Goal: Task Accomplishment & Management: Manage account settings

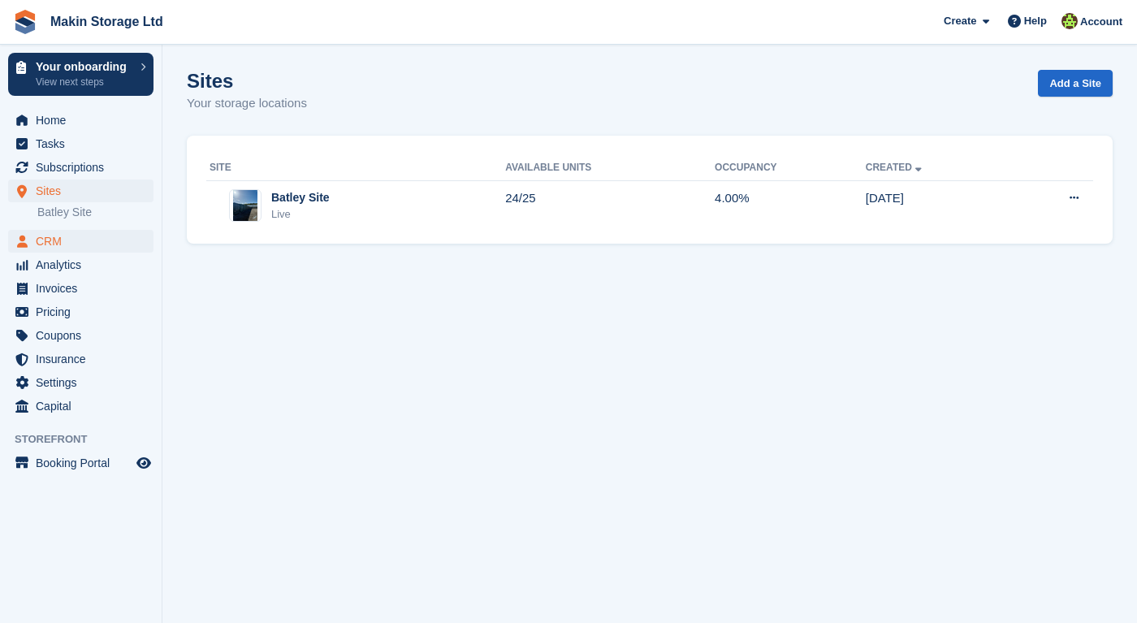
click at [67, 248] on span "CRM" at bounding box center [84, 241] width 97 height 23
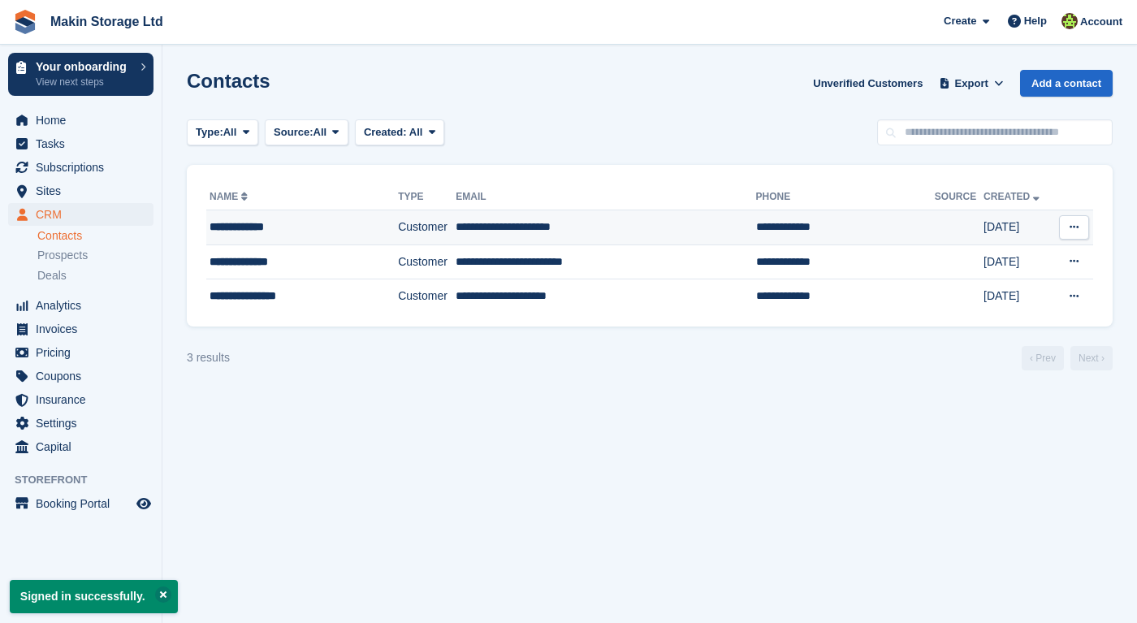
click at [254, 228] on div "**********" at bounding box center [290, 226] width 160 height 17
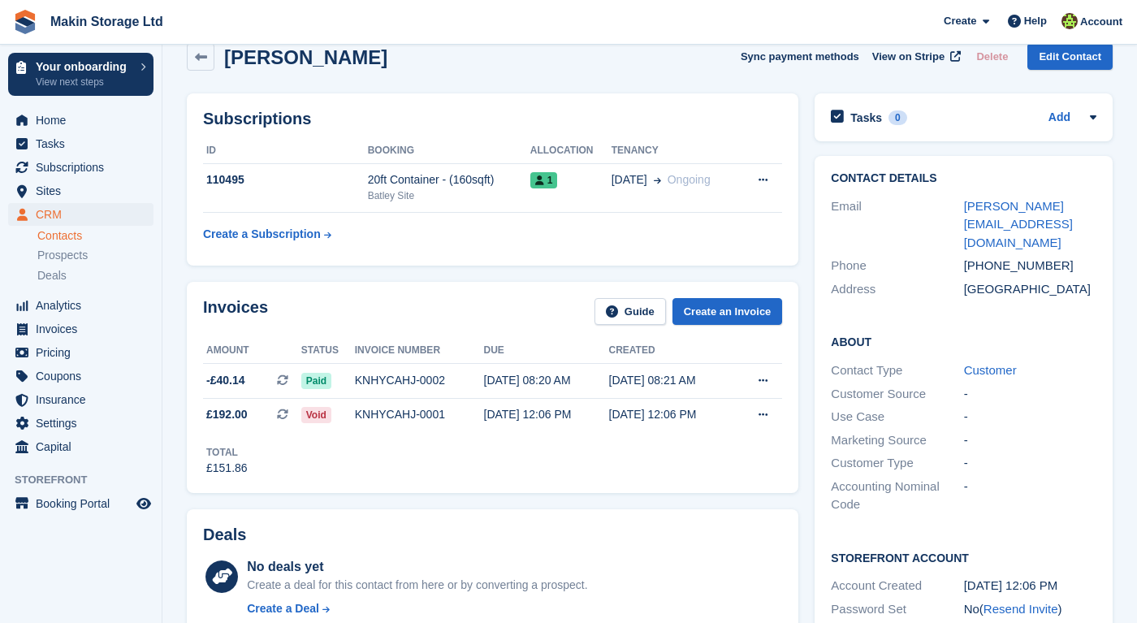
scroll to position [28, 0]
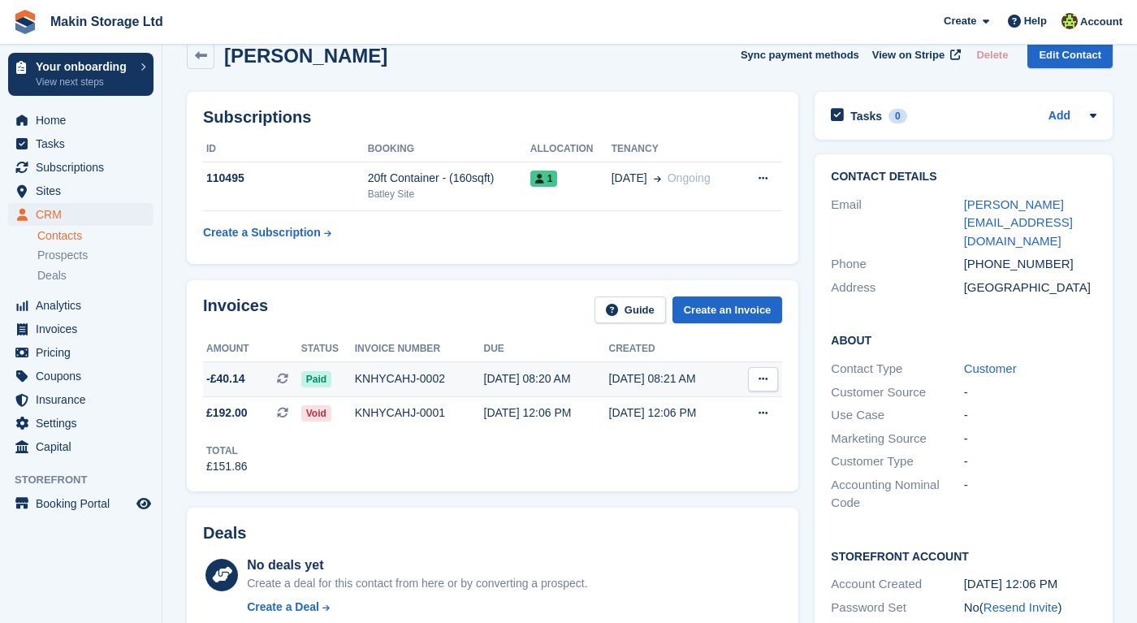
click at [767, 379] on icon at bounding box center [762, 379] width 9 height 11
click at [485, 268] on div "Subscriptions ID Booking Allocation Tenancy 110495 20ft Container - (160sqft) B…" at bounding box center [493, 178] width 628 height 188
click at [78, 306] on span "Analytics" at bounding box center [84, 305] width 97 height 23
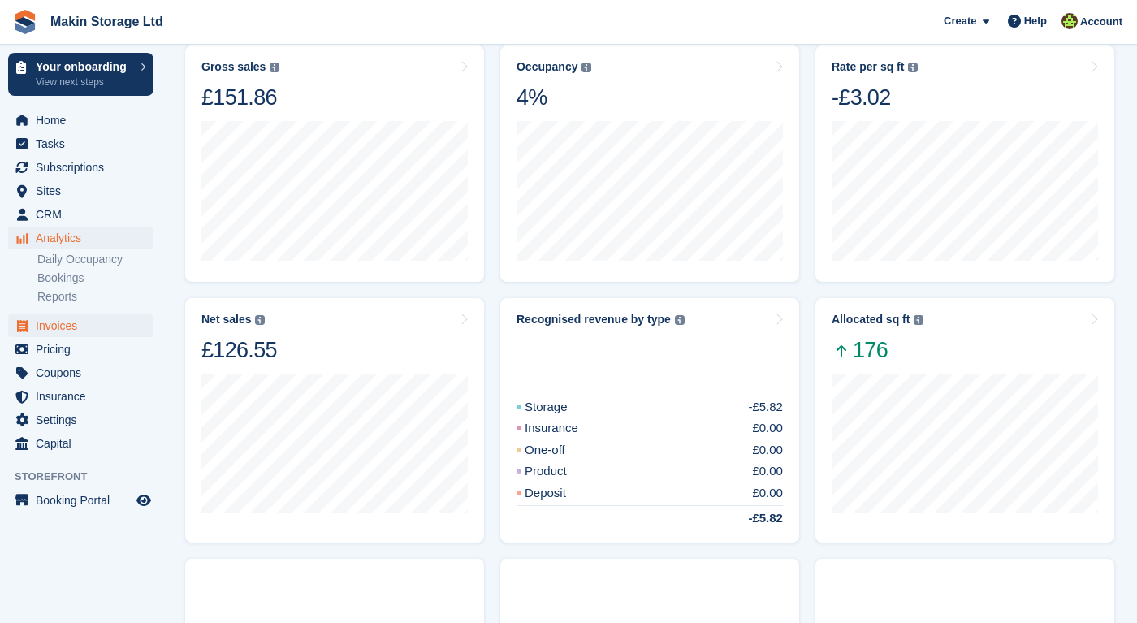
scroll to position [235, 0]
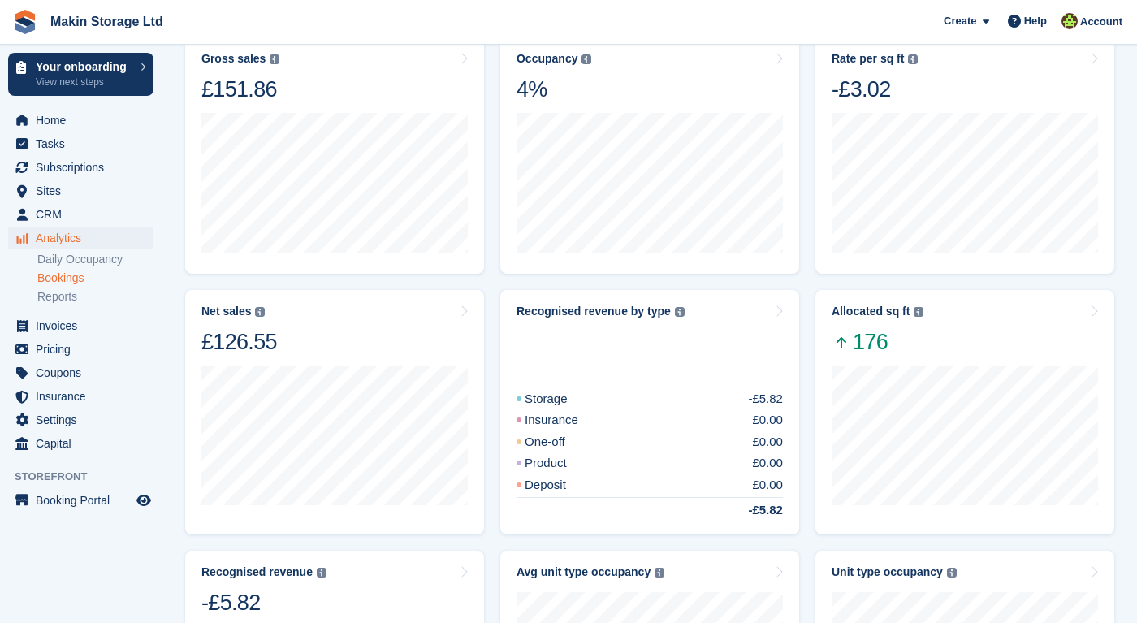
click at [70, 283] on link "Bookings" at bounding box center [95, 277] width 116 height 15
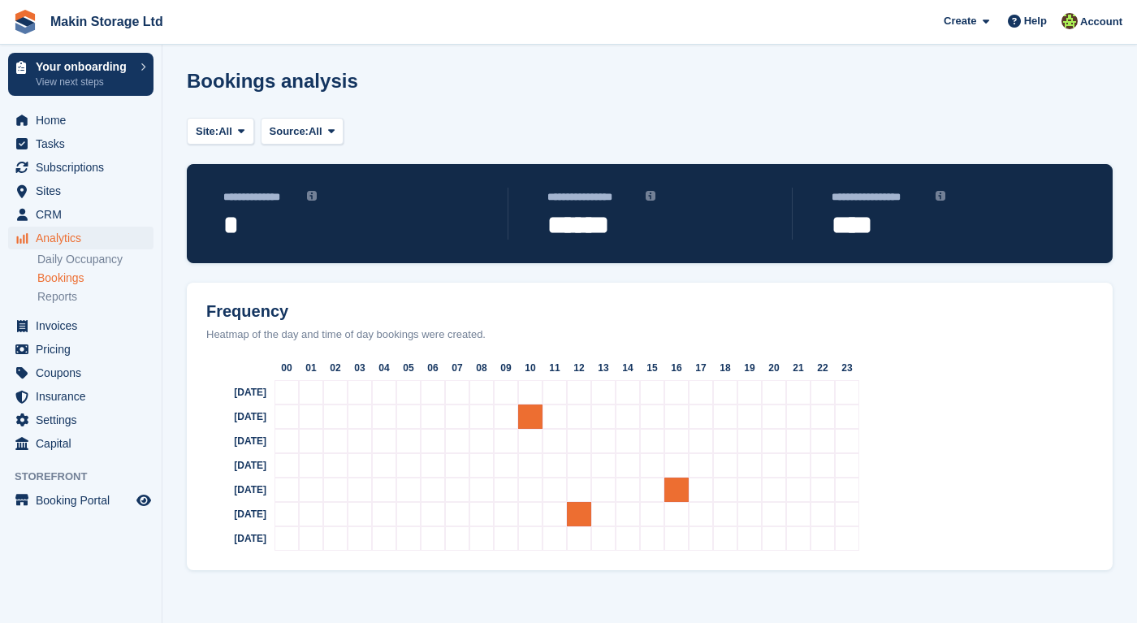
click at [79, 309] on div "Analytics Analytics Analytics Daily Occupancy Bookings Reports Daily Occupancy …" at bounding box center [81, 271] width 162 height 88
click at [80, 263] on link "Daily Occupancy" at bounding box center [95, 259] width 116 height 15
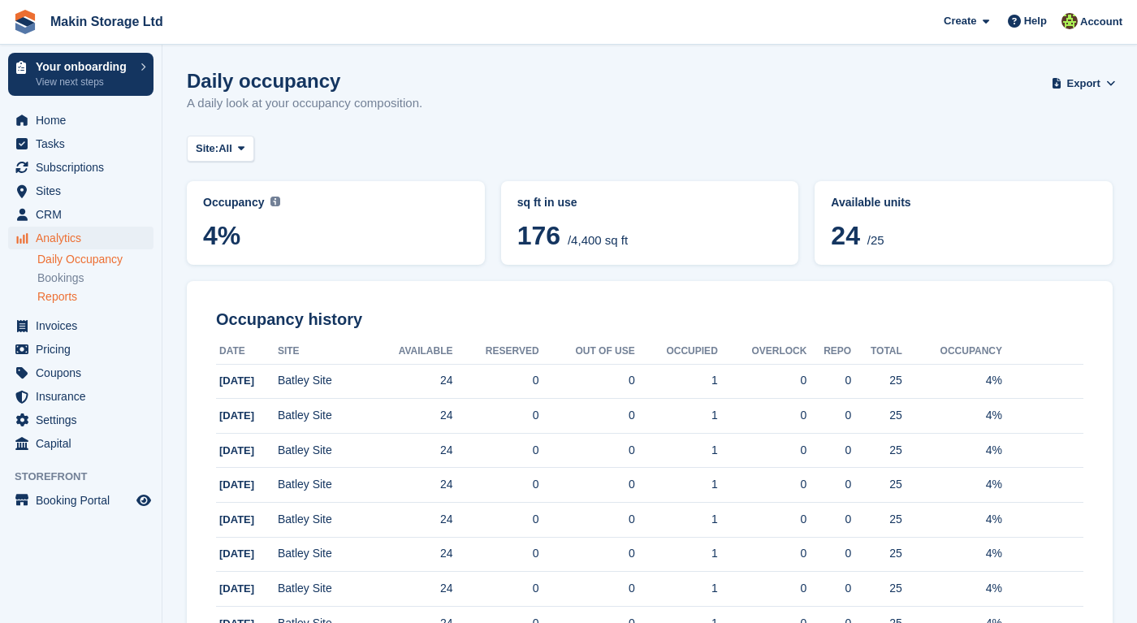
click at [72, 292] on link "Reports" at bounding box center [95, 296] width 116 height 15
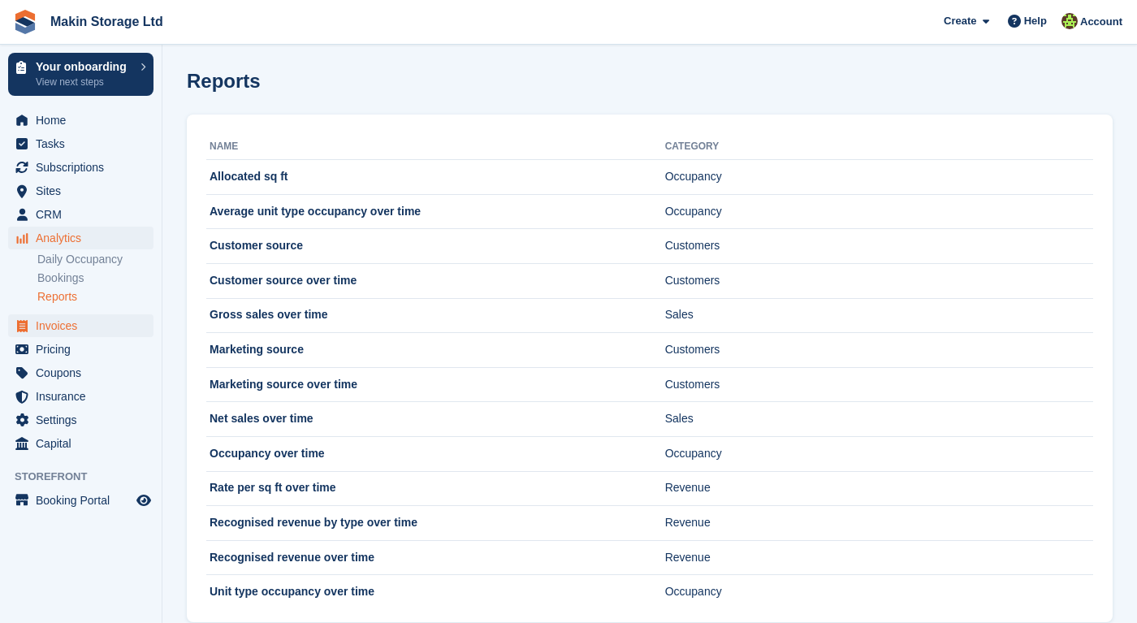
click at [71, 329] on span "Invoices" at bounding box center [84, 325] width 97 height 23
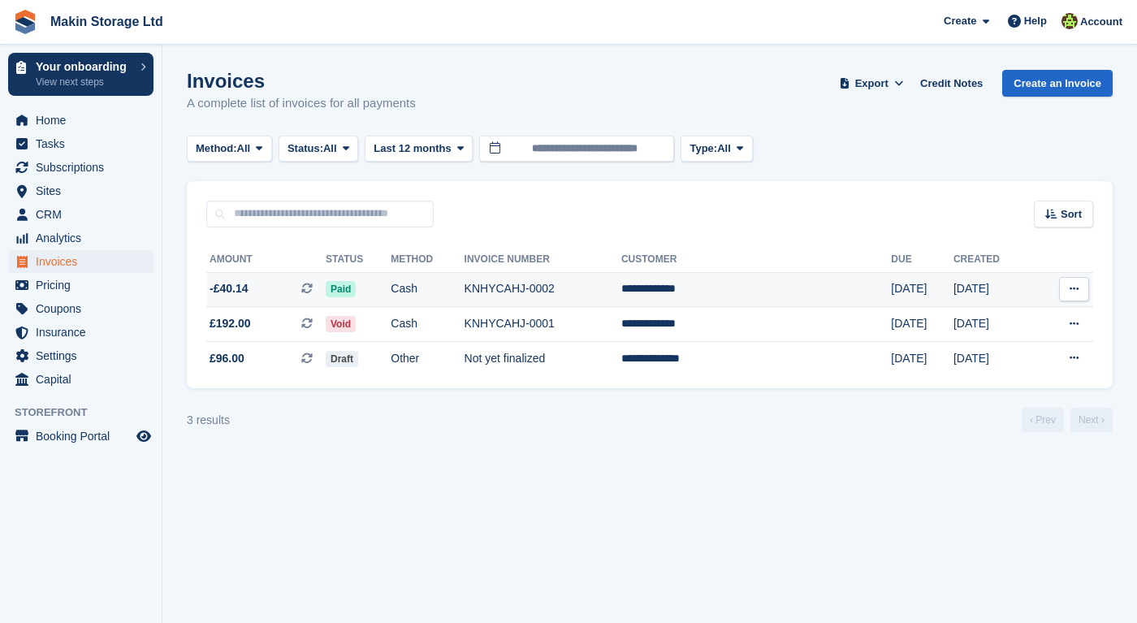
click at [356, 289] on span "Paid" at bounding box center [341, 289] width 30 height 16
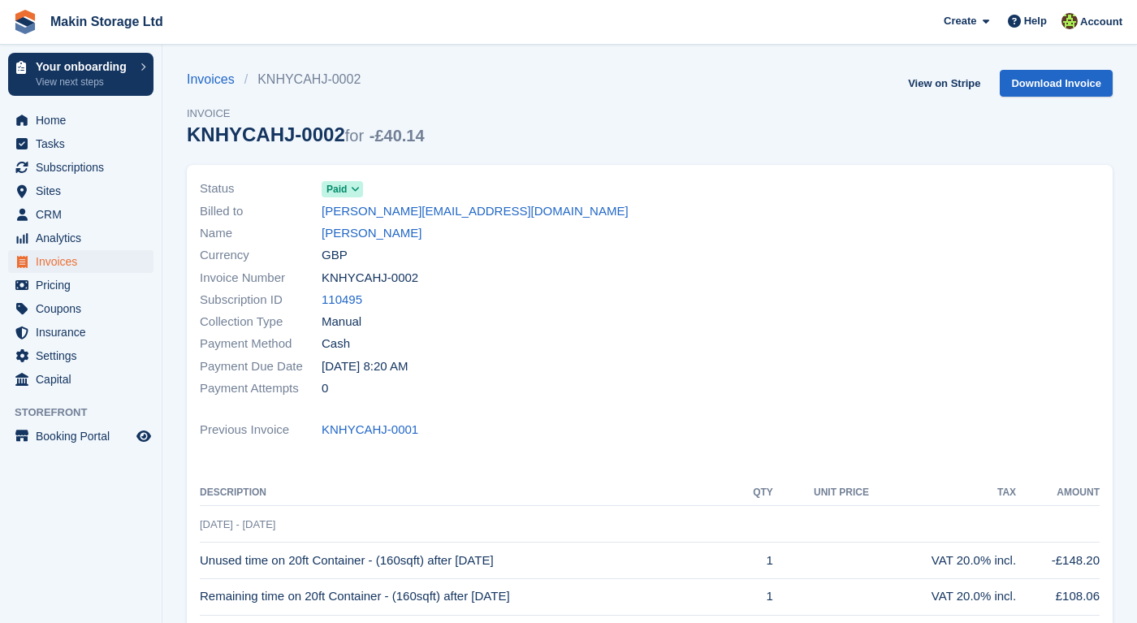
click at [351, 186] on span at bounding box center [355, 189] width 13 height 13
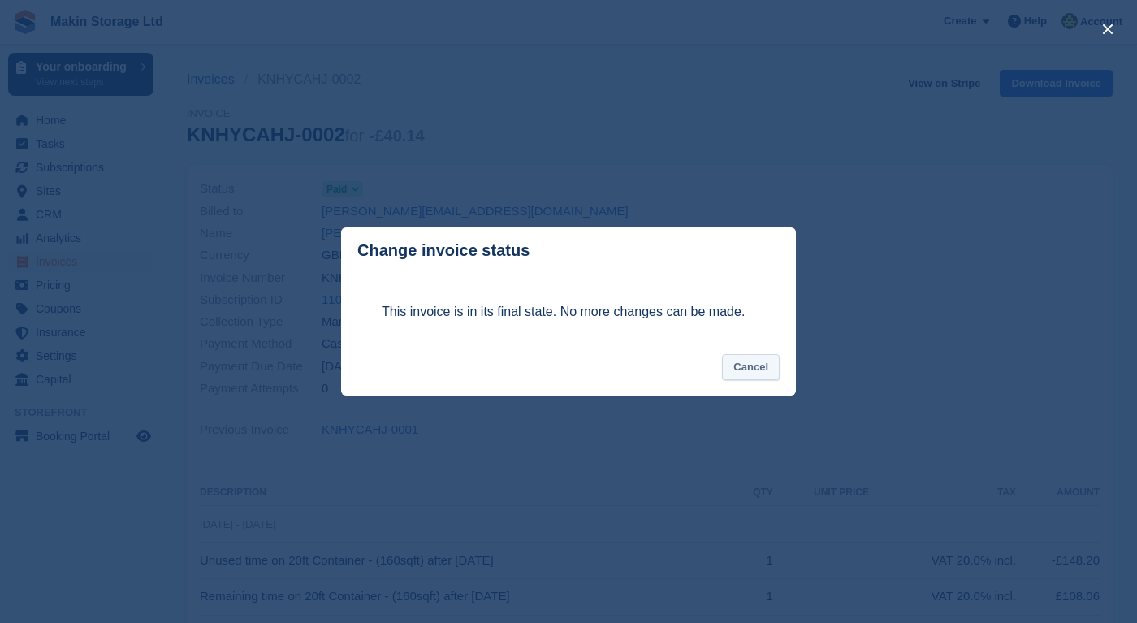
click at [741, 373] on button "Cancel" at bounding box center [751, 367] width 58 height 27
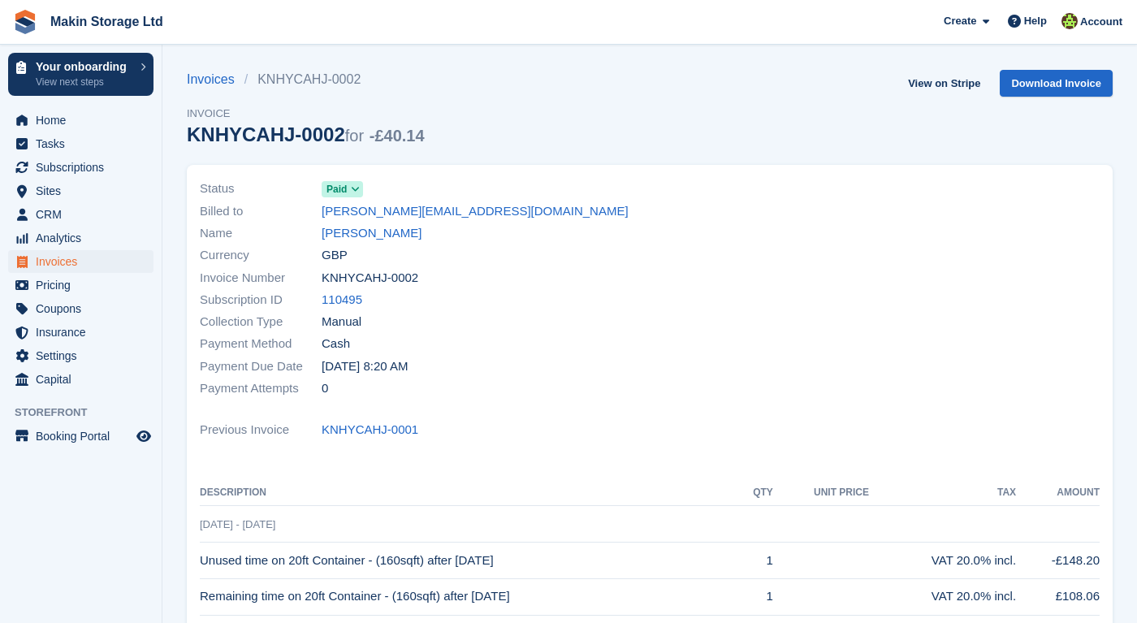
scroll to position [50, 0]
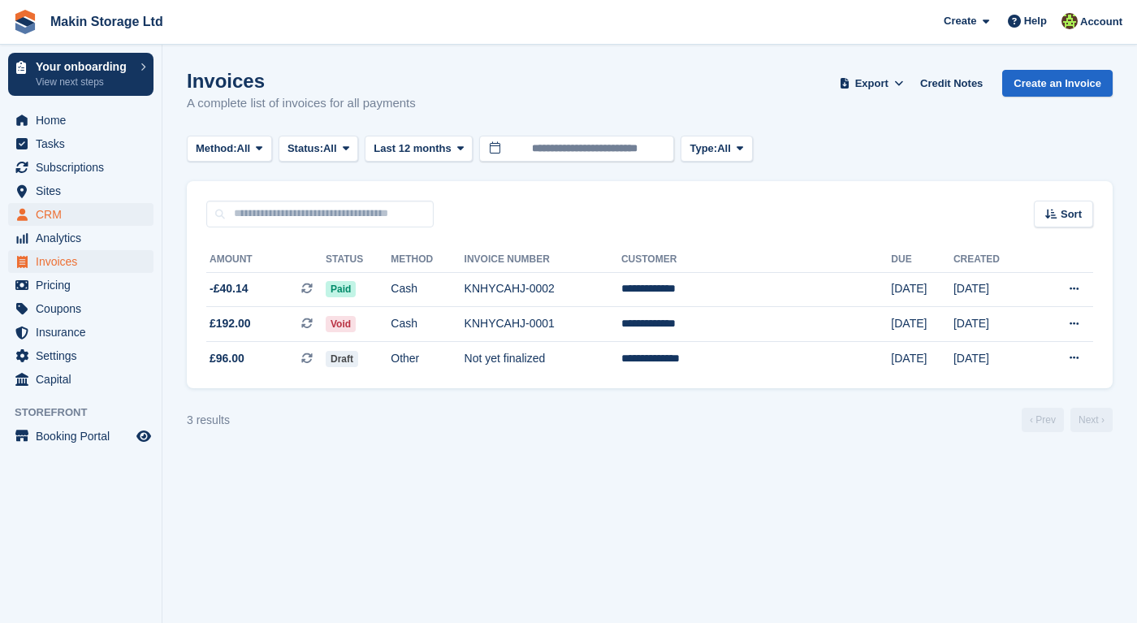
click at [74, 220] on span "CRM" at bounding box center [84, 214] width 97 height 23
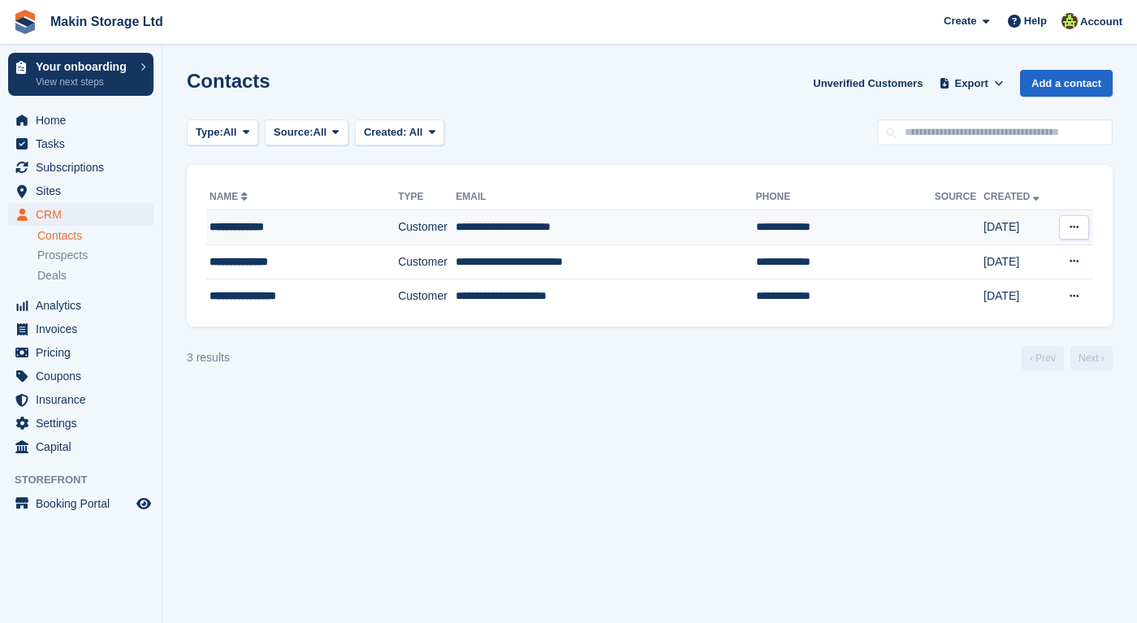
click at [247, 226] on div "**********" at bounding box center [290, 226] width 160 height 17
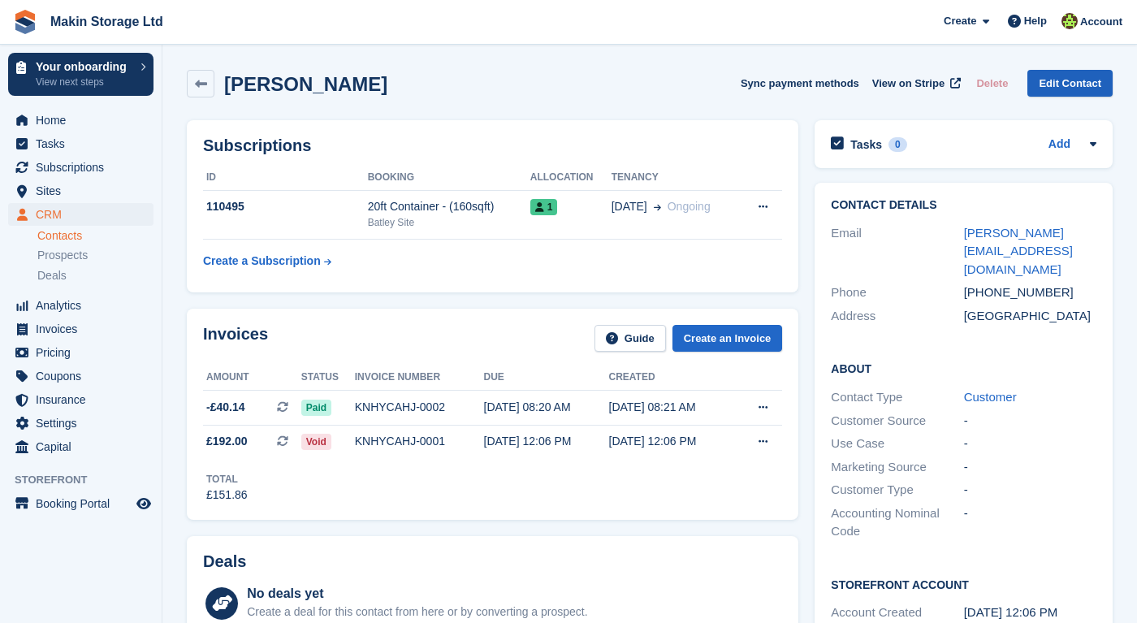
click at [1053, 90] on link "Edit Contact" at bounding box center [1069, 83] width 85 height 27
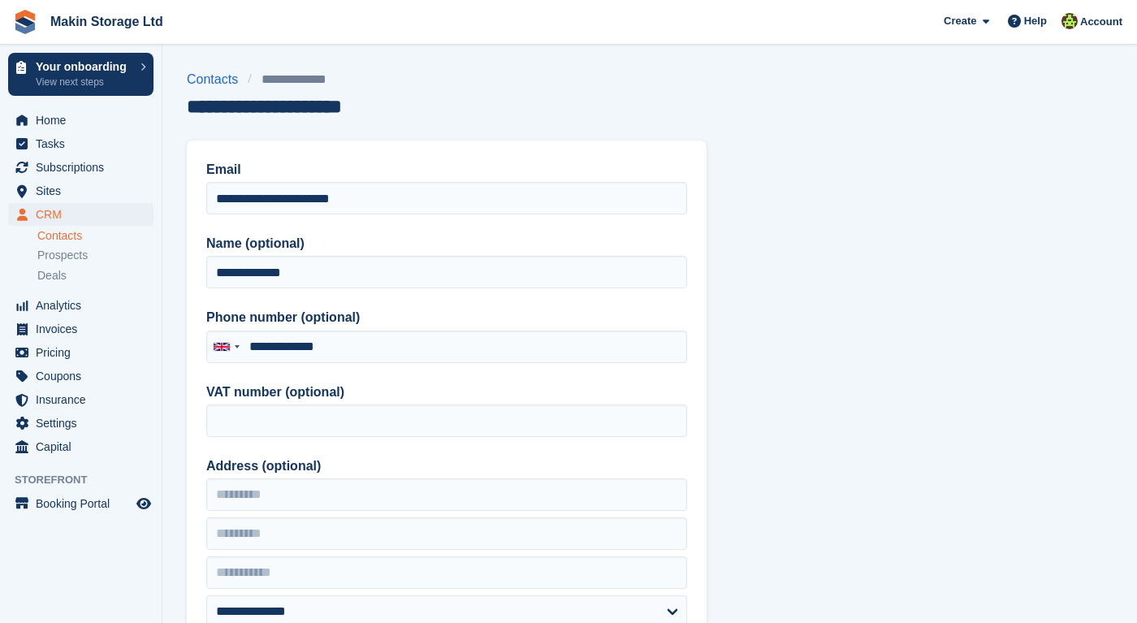
type input "**********"
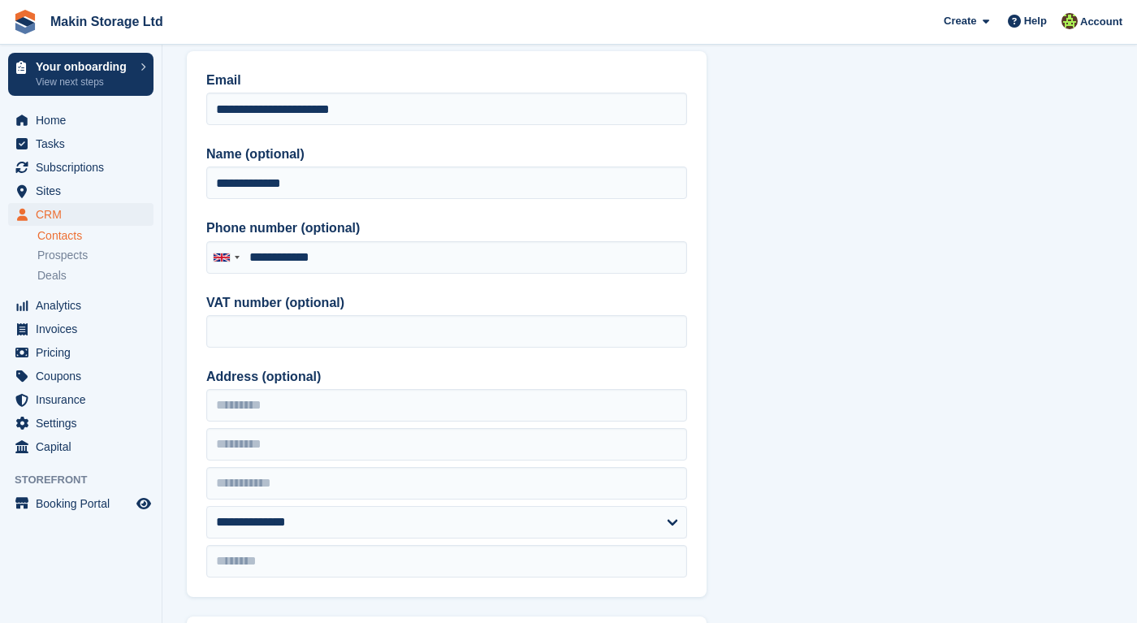
scroll to position [572, 0]
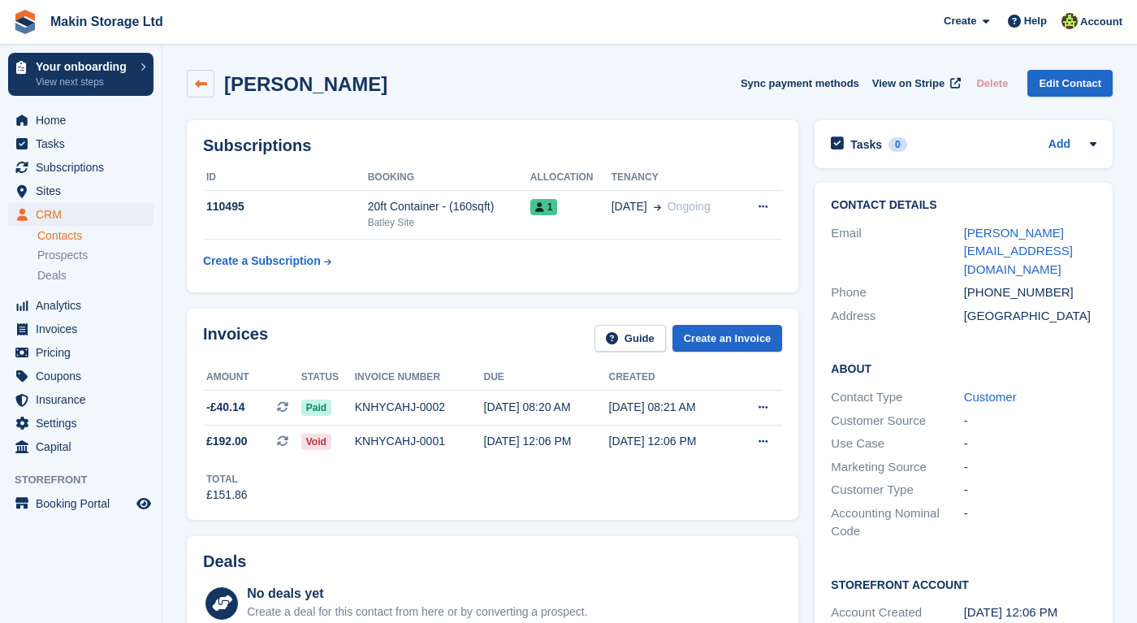
click at [199, 77] on link at bounding box center [201, 84] width 28 height 28
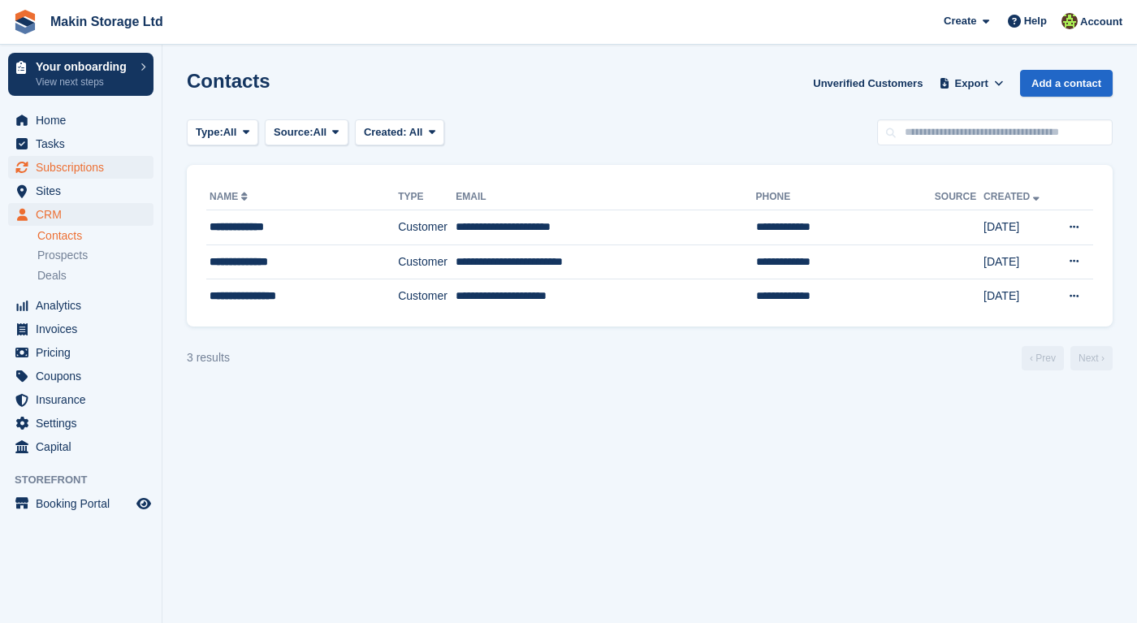
click at [86, 167] on span "Subscriptions" at bounding box center [84, 167] width 97 height 23
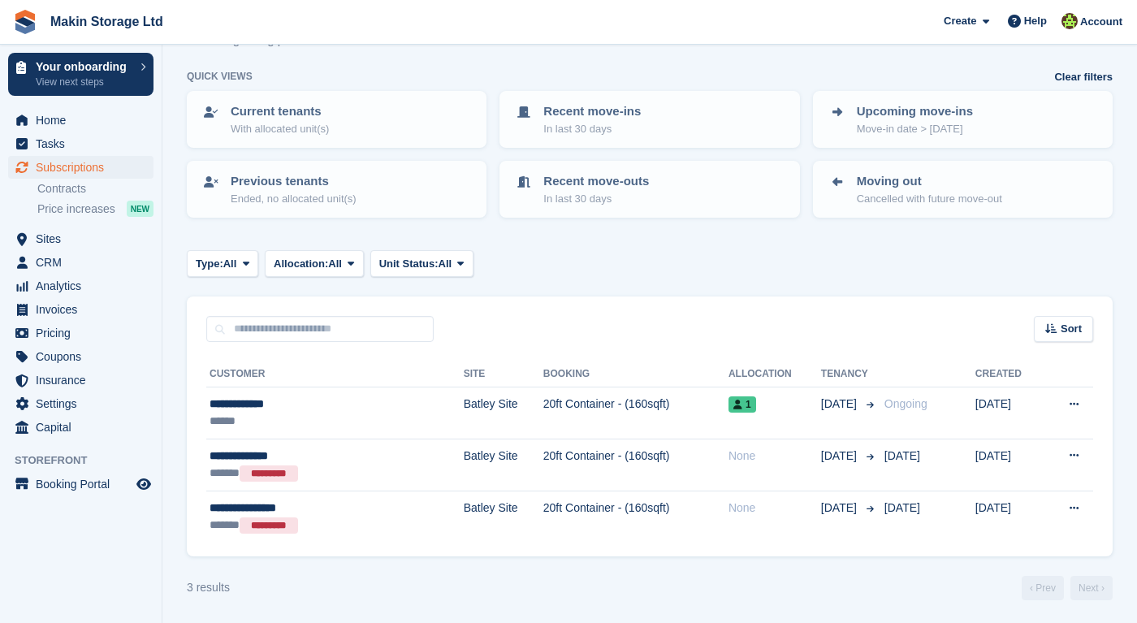
scroll to position [63, 0]
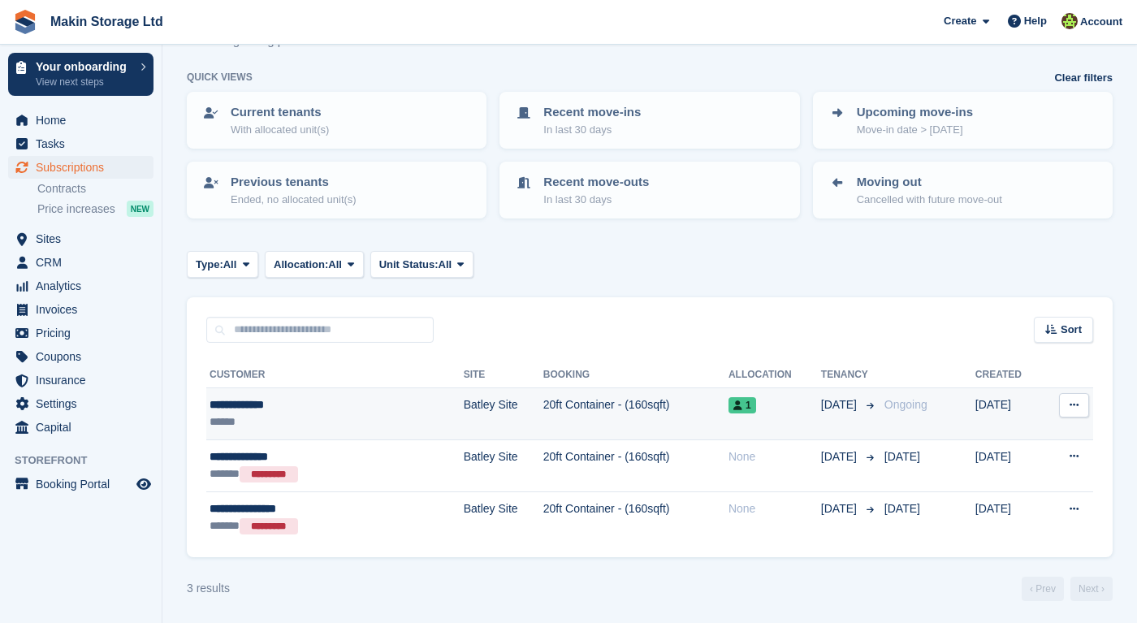
click at [1086, 409] on button at bounding box center [1074, 405] width 30 height 24
click at [948, 451] on p "Issue contract" at bounding box center [1010, 457] width 141 height 21
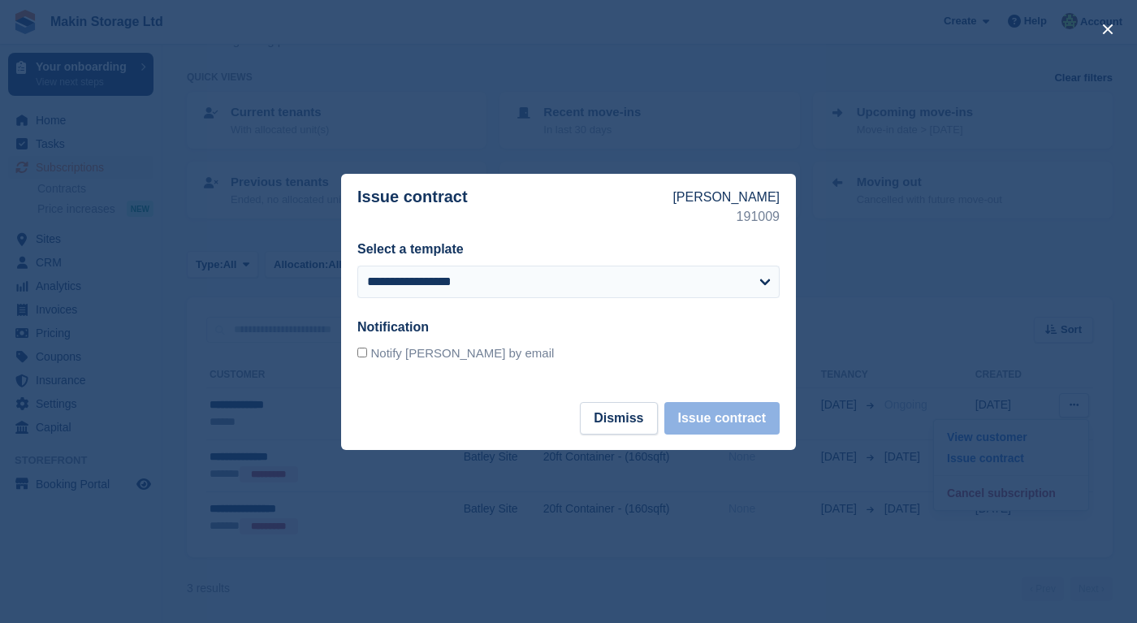
click at [651, 300] on div "**********" at bounding box center [568, 285] width 422 height 39
click at [606, 414] on button "Dismiss" at bounding box center [618, 418] width 77 height 32
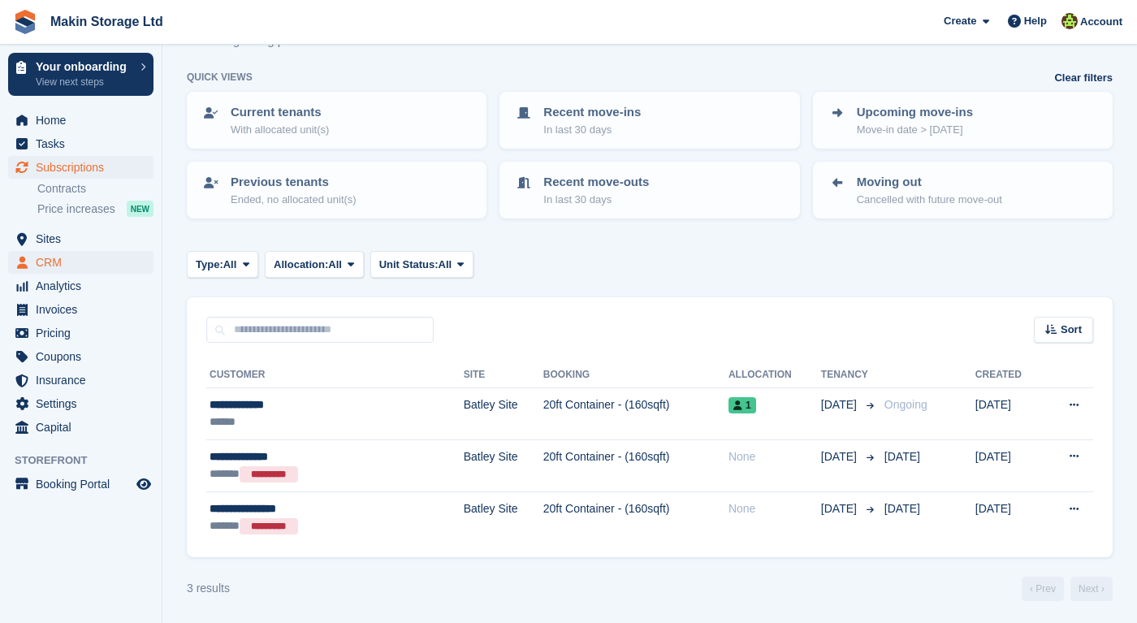
click at [54, 259] on span "CRM" at bounding box center [84, 262] width 97 height 23
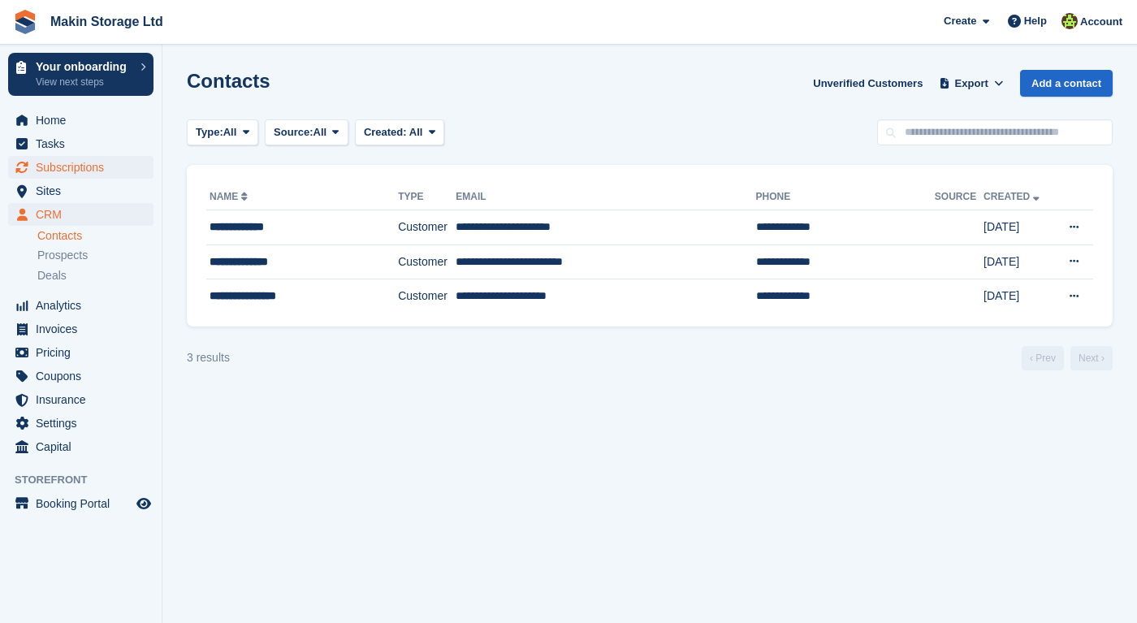
click at [75, 167] on span "Subscriptions" at bounding box center [84, 167] width 97 height 23
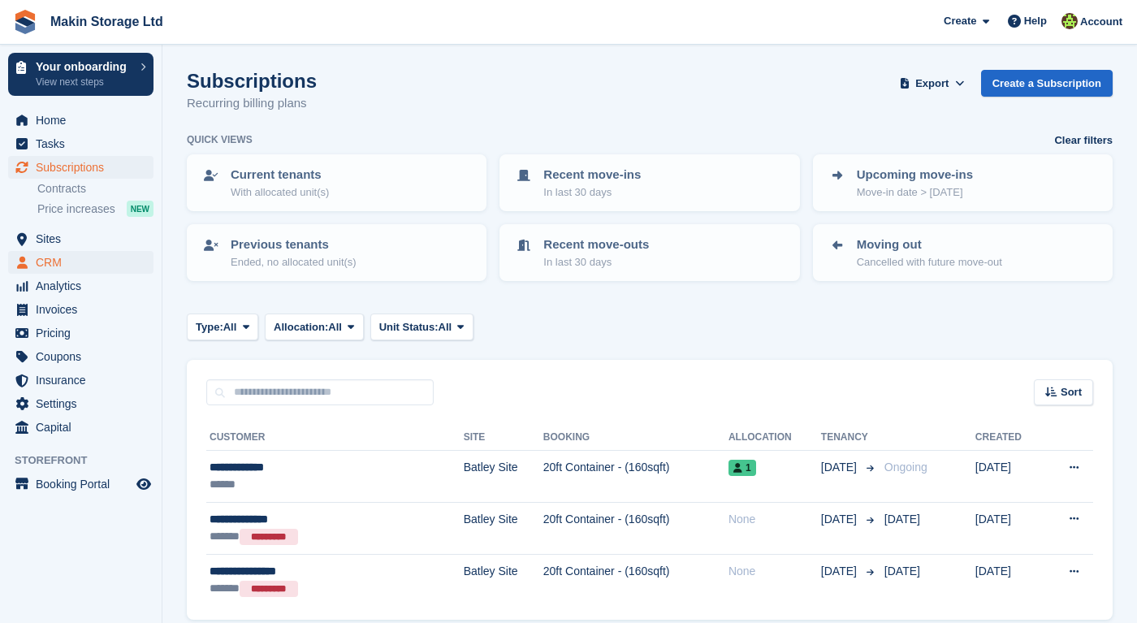
click at [52, 257] on span "CRM" at bounding box center [84, 262] width 97 height 23
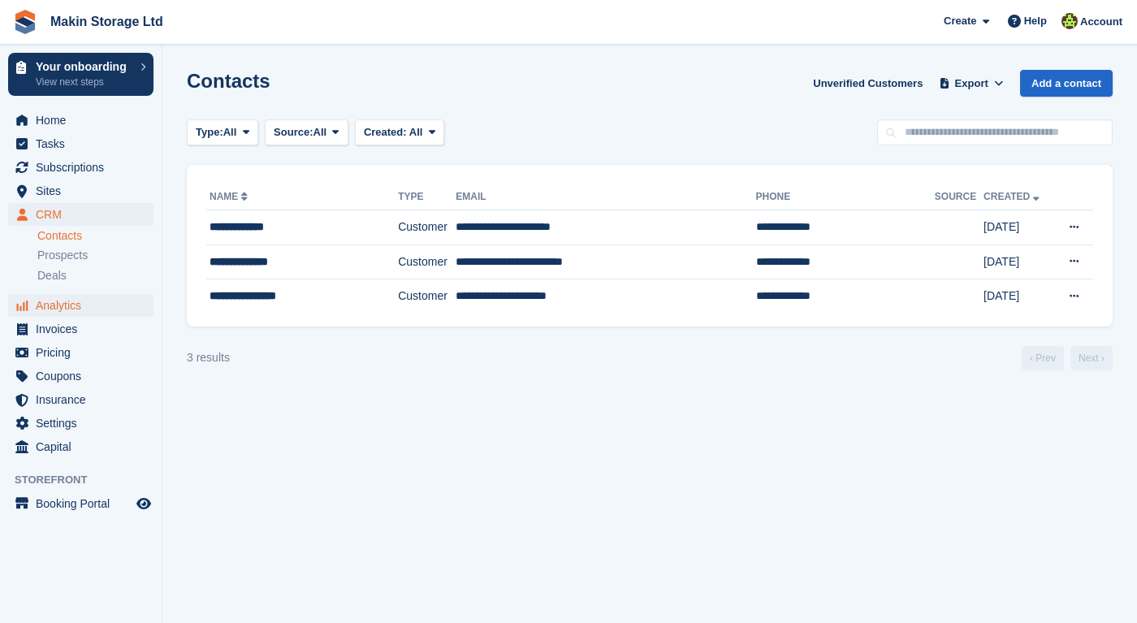
click at [54, 301] on span "Analytics" at bounding box center [84, 305] width 97 height 23
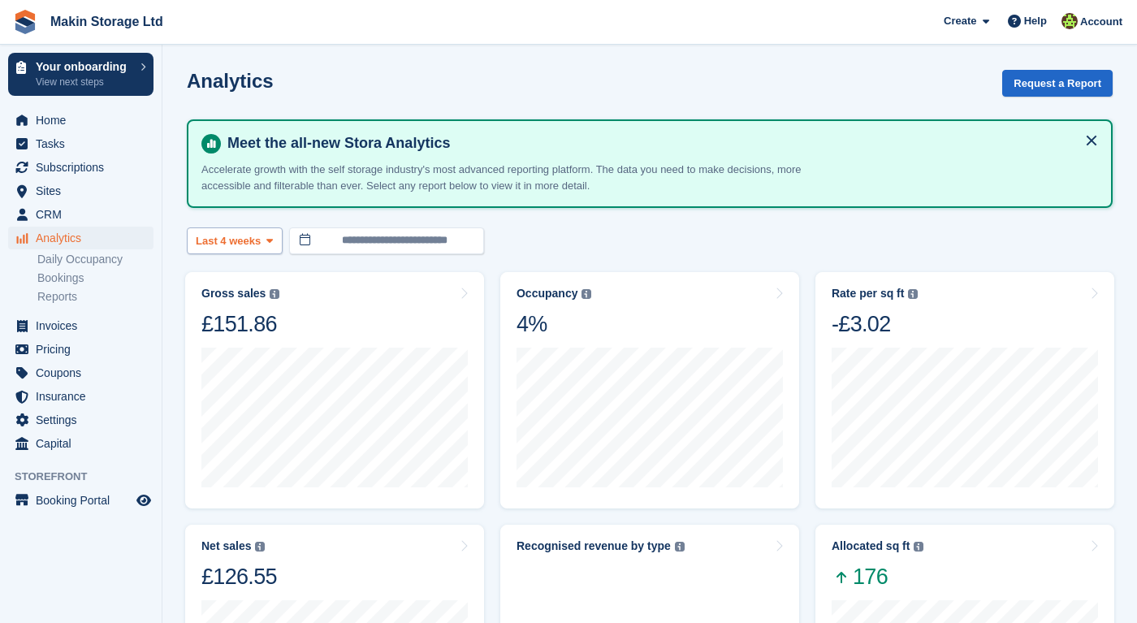
click at [265, 243] on span at bounding box center [269, 240] width 13 height 13
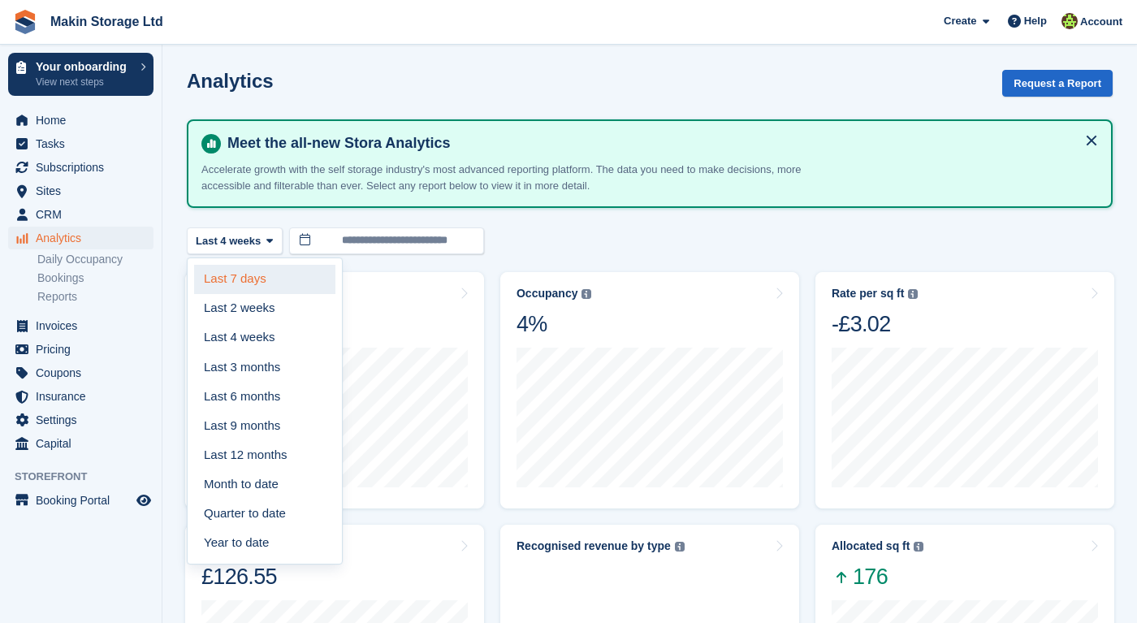
click at [259, 276] on link "Last 7 days" at bounding box center [264, 279] width 141 height 29
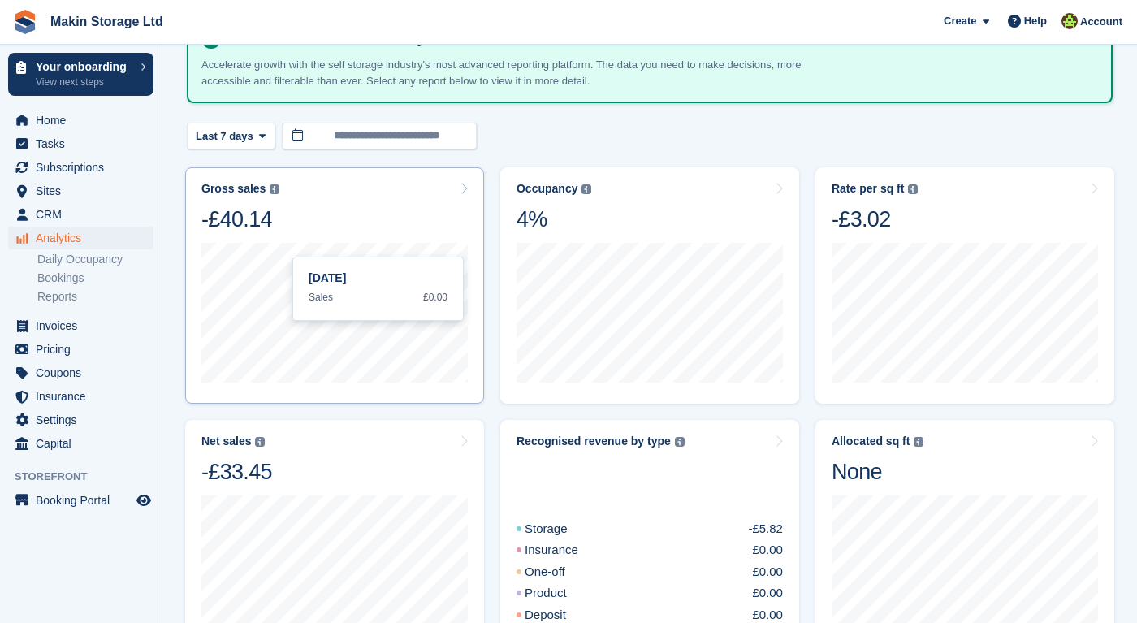
scroll to position [120, 0]
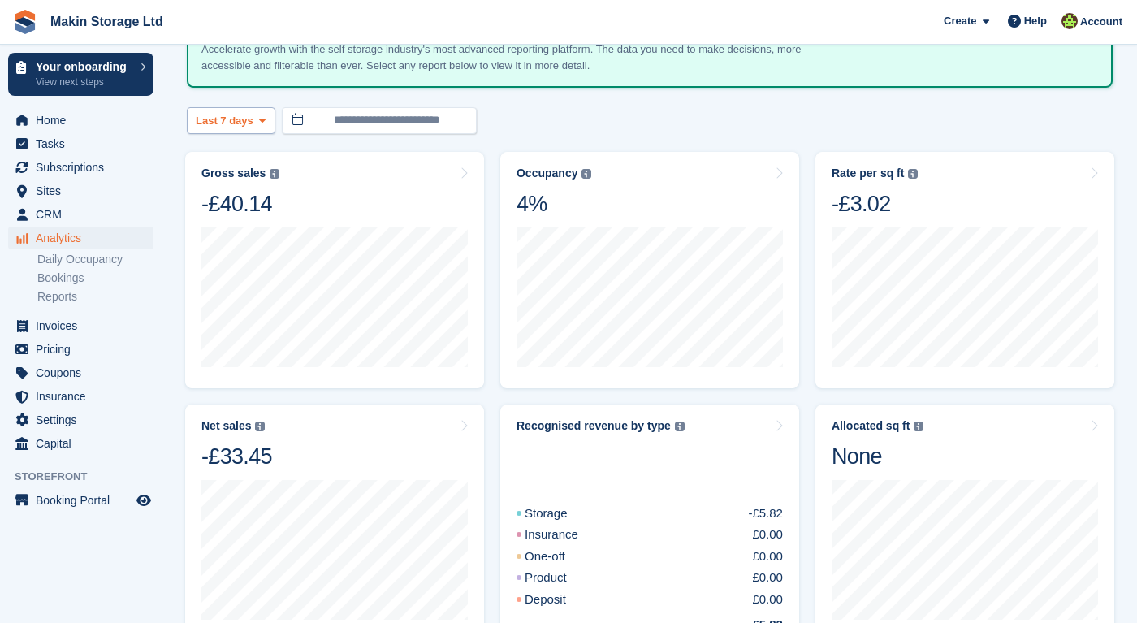
click at [257, 119] on span at bounding box center [262, 120] width 13 height 13
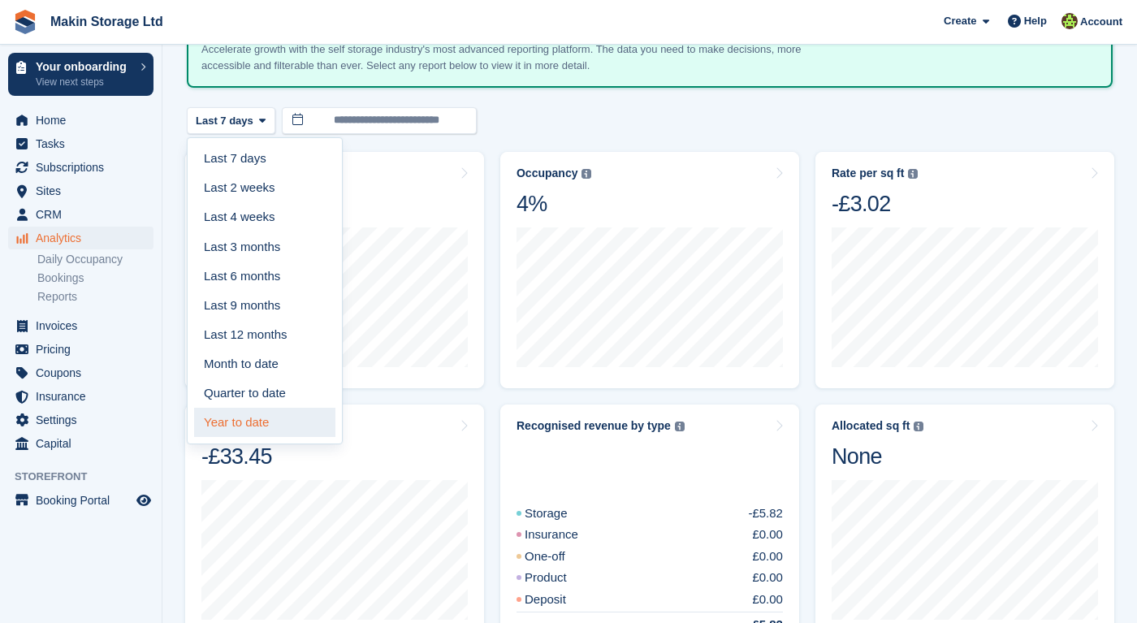
click at [227, 415] on link "Year to date" at bounding box center [264, 422] width 141 height 29
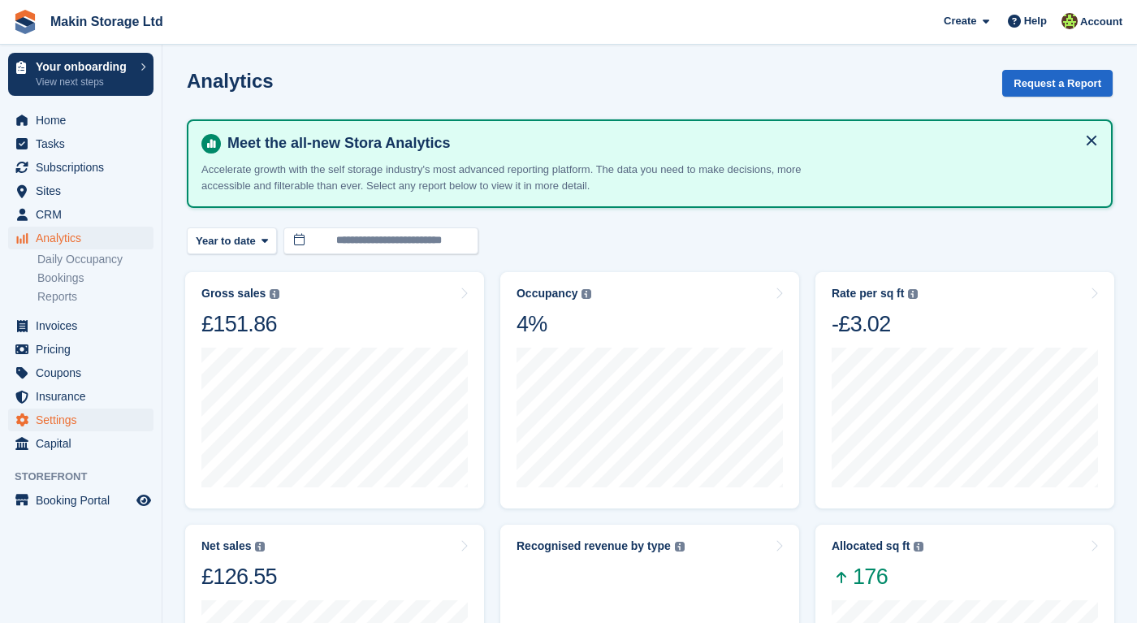
click at [84, 428] on span "Settings" at bounding box center [84, 419] width 97 height 23
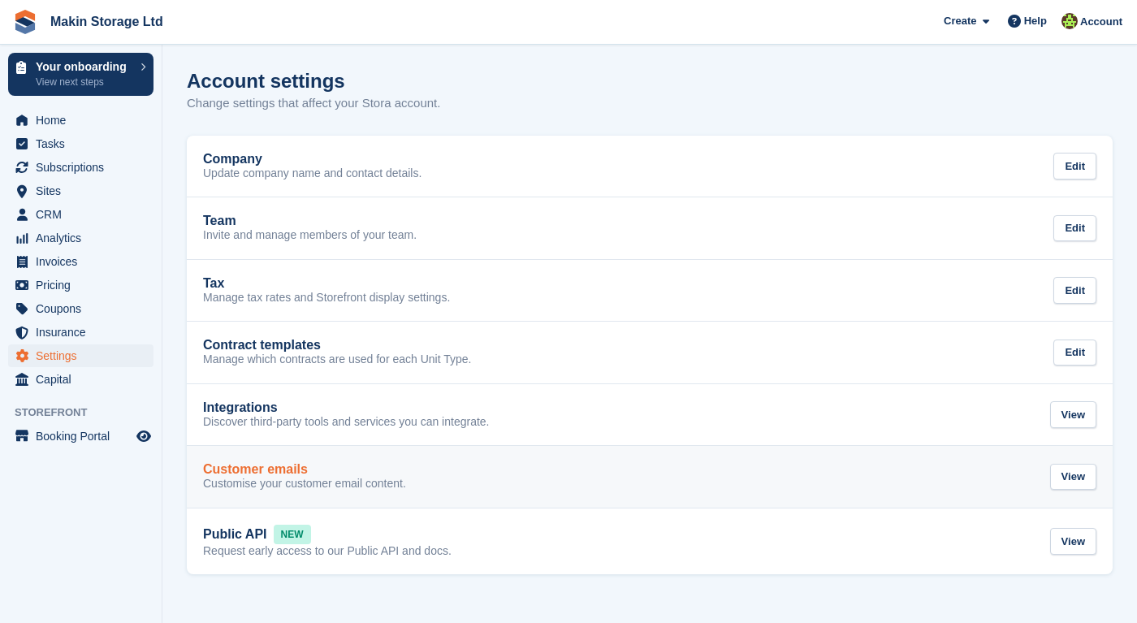
click at [266, 483] on p "Customise your customer email content." at bounding box center [304, 484] width 203 height 15
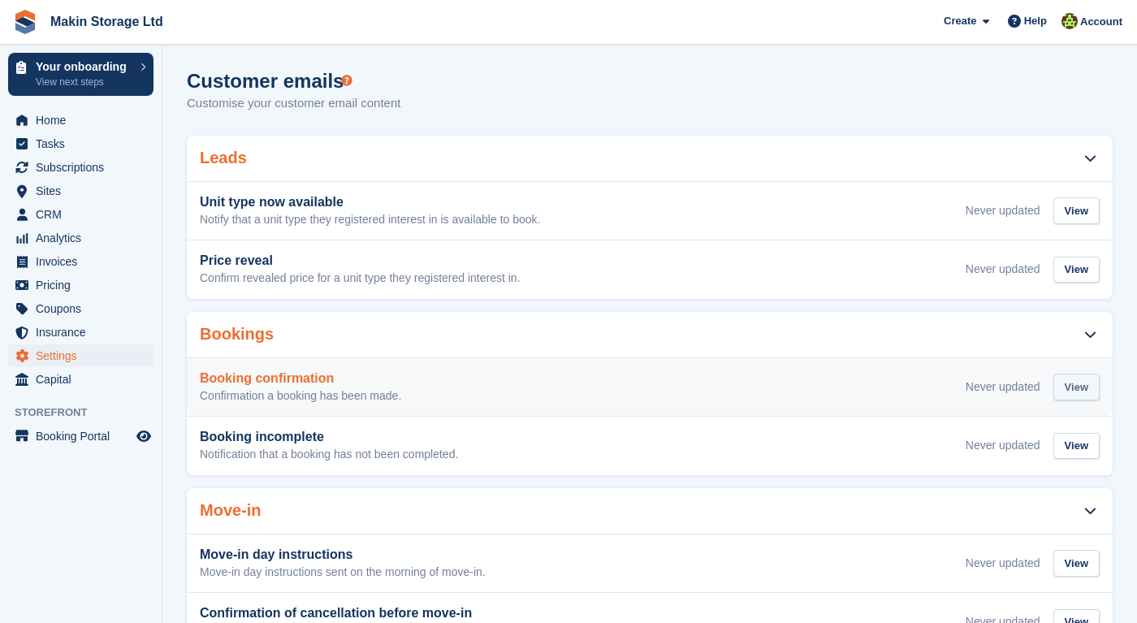
click at [1066, 383] on div "View" at bounding box center [1076, 387] width 46 height 27
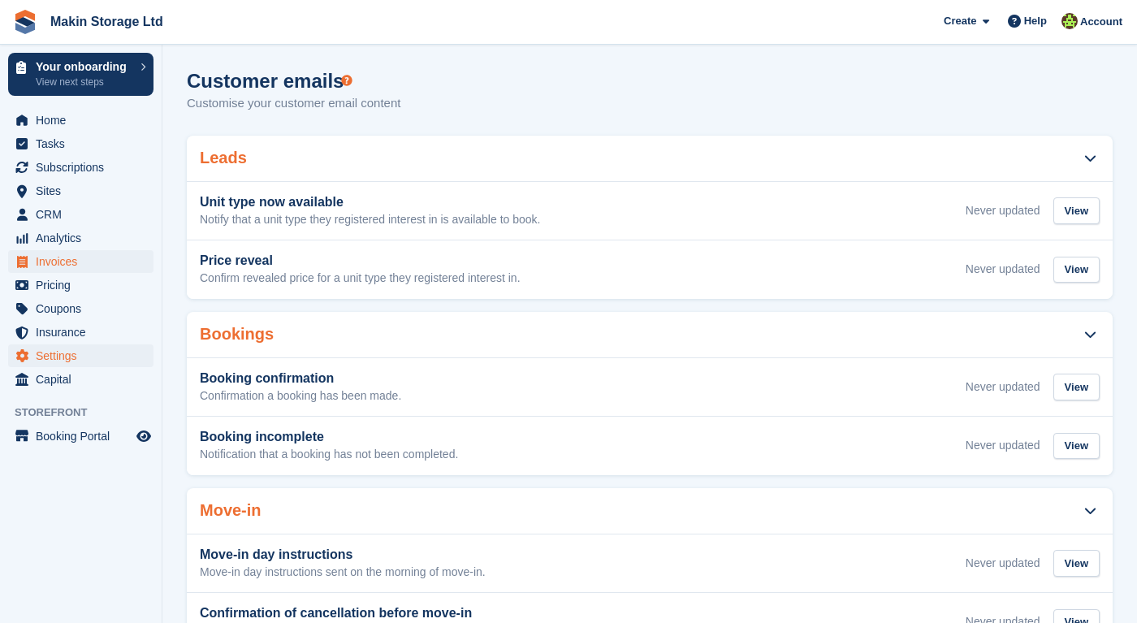
click at [70, 257] on span "Invoices" at bounding box center [84, 261] width 97 height 23
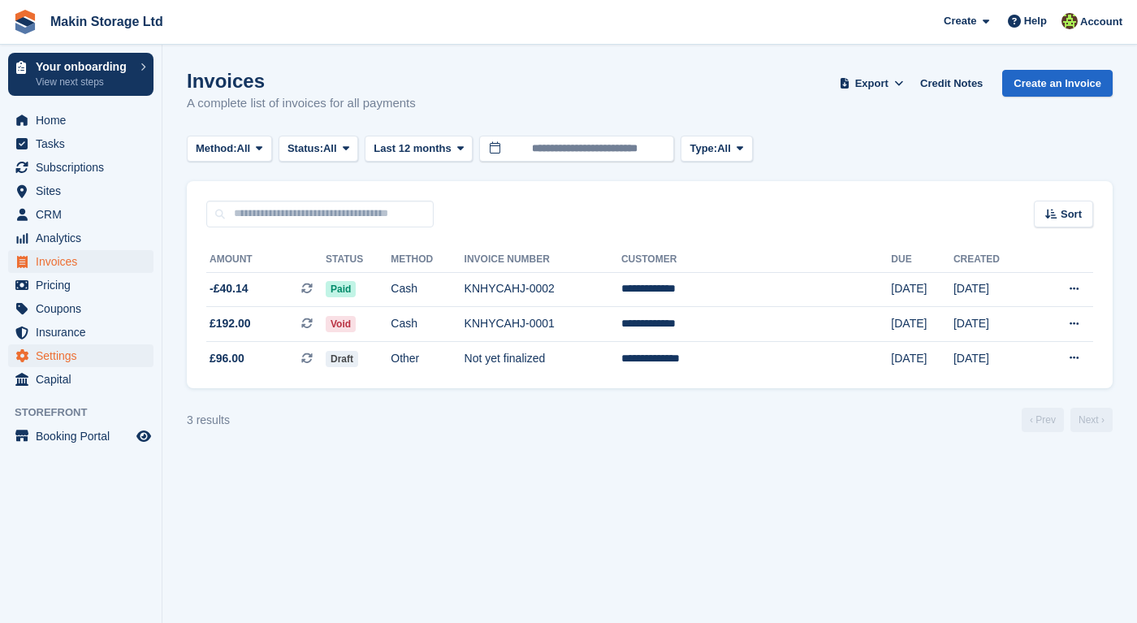
click at [77, 358] on span "Settings" at bounding box center [84, 355] width 97 height 23
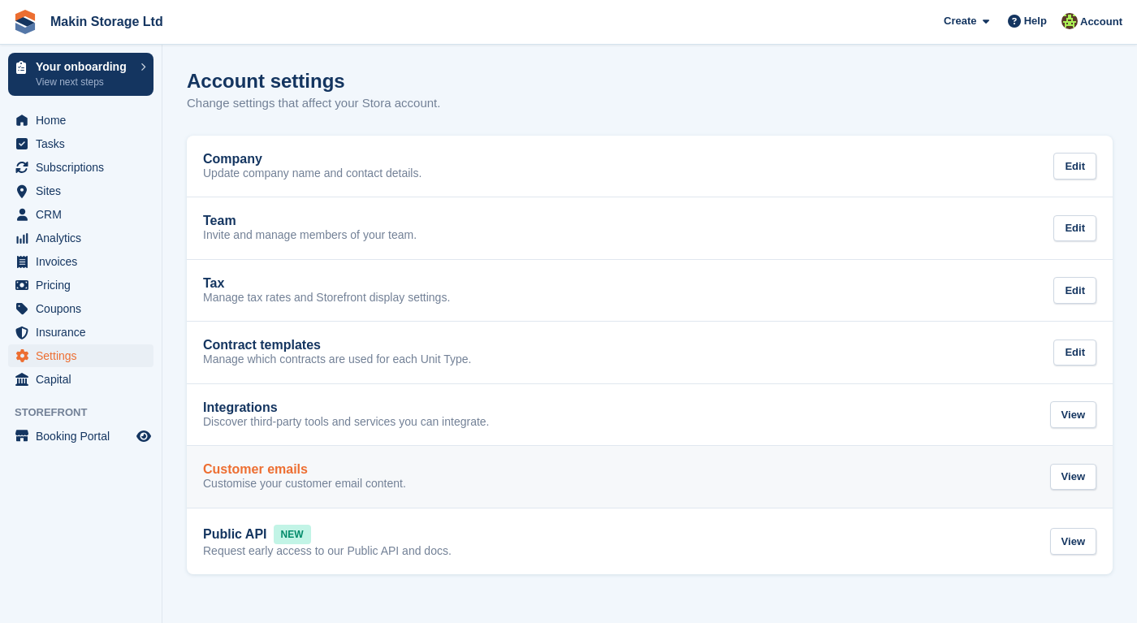
click at [375, 484] on p "Customise your customer email content." at bounding box center [304, 484] width 203 height 15
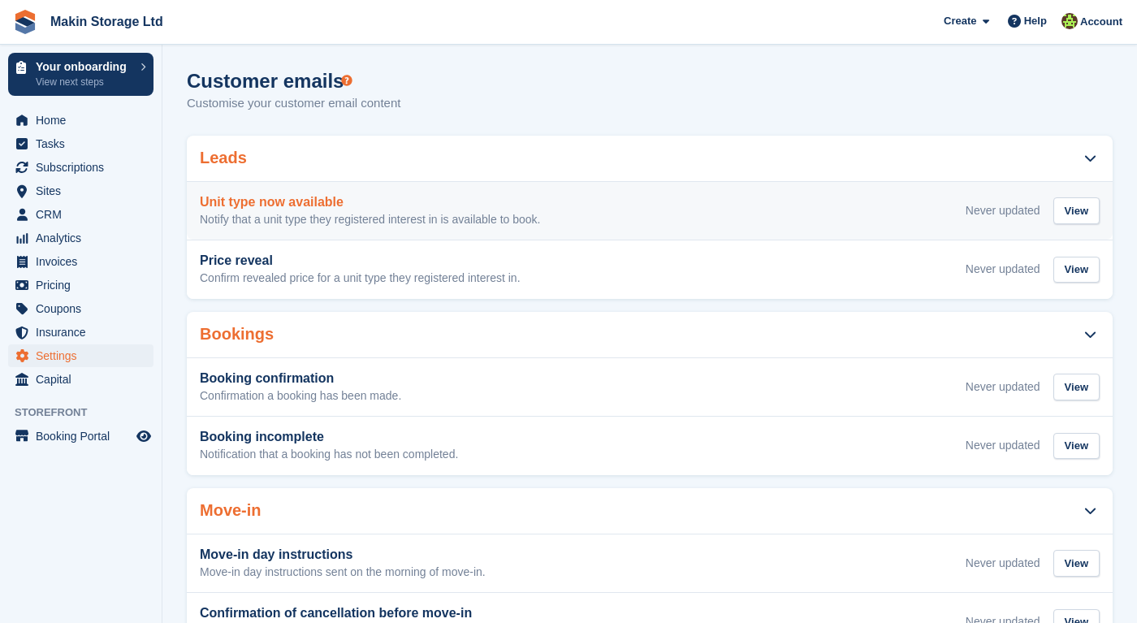
click at [349, 218] on p "Notify that a unit type they registered interest in is available to book." at bounding box center [370, 220] width 340 height 15
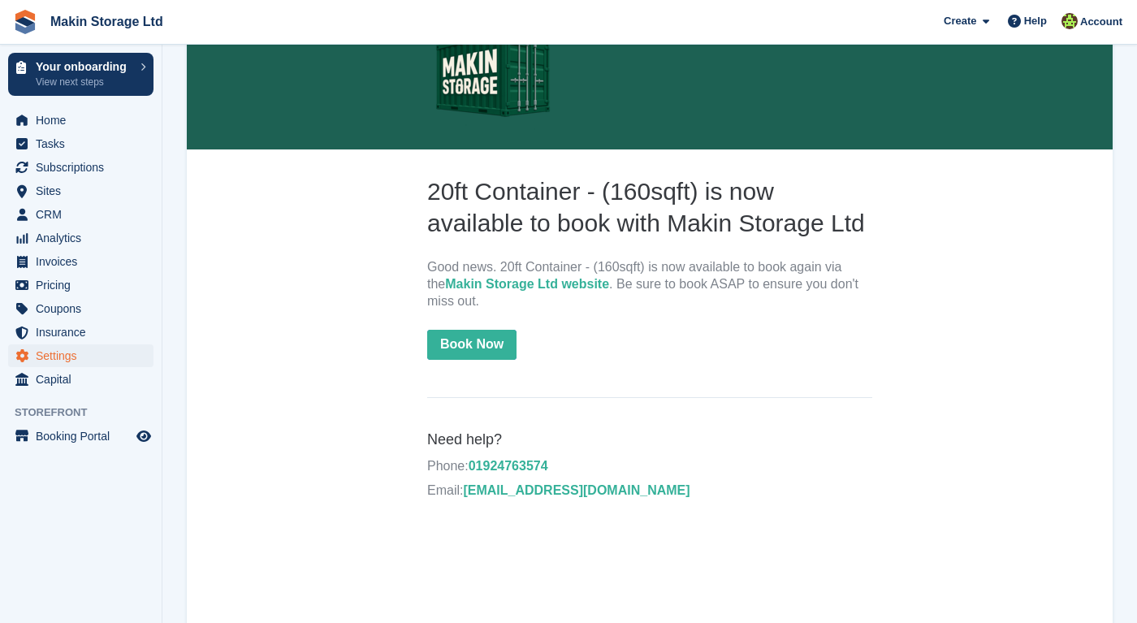
scroll to position [226, 0]
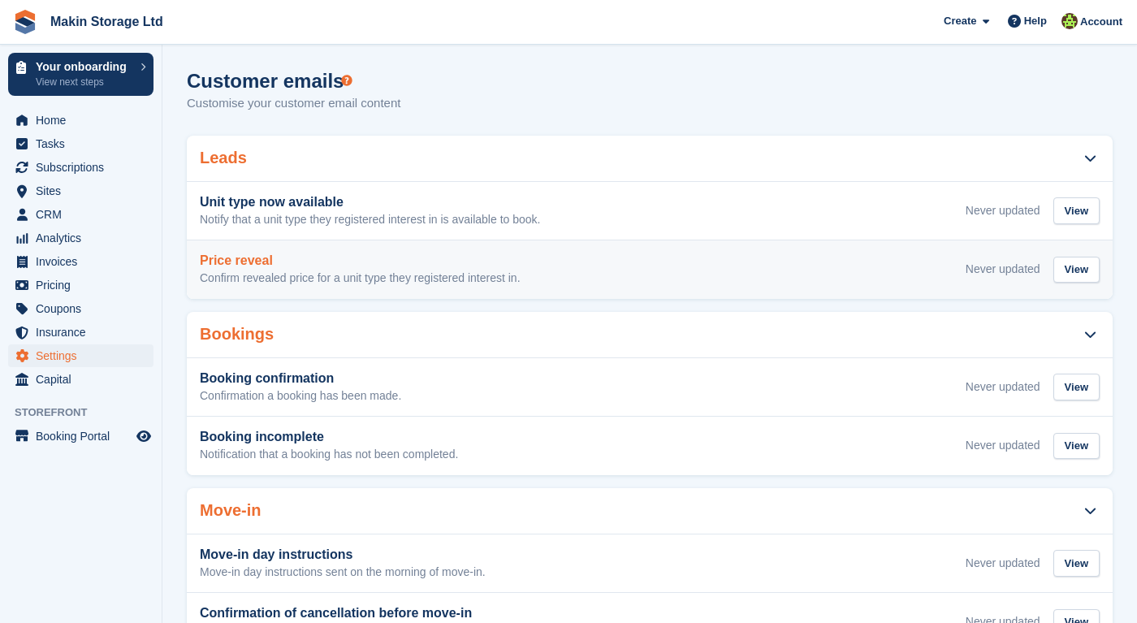
click at [335, 258] on h3 "Price reveal" at bounding box center [360, 260] width 321 height 15
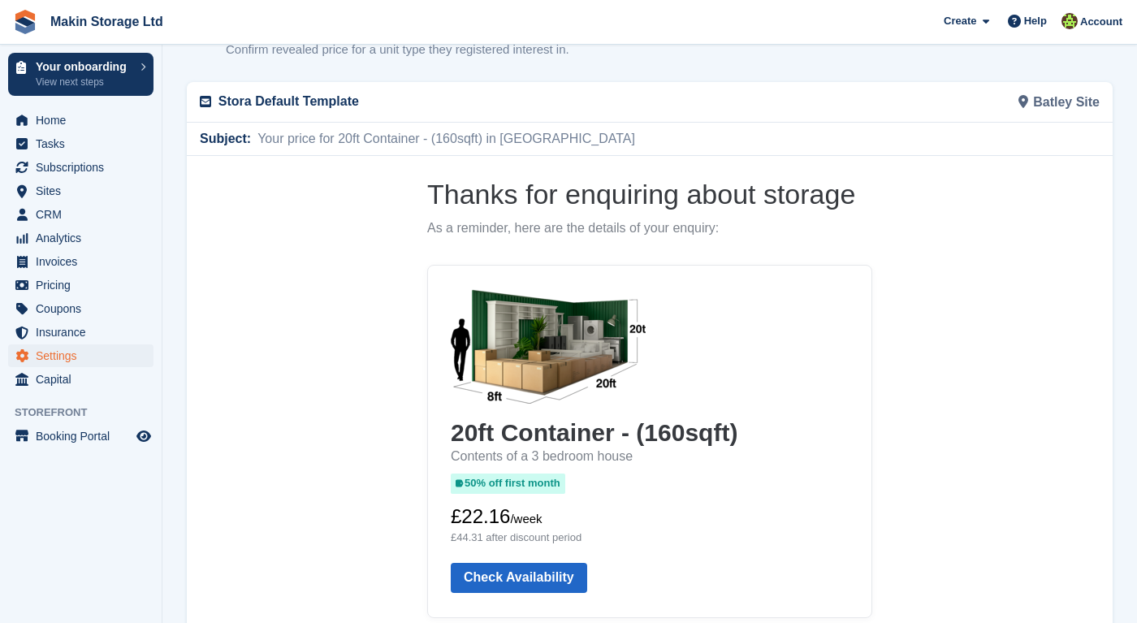
scroll to position [125, 0]
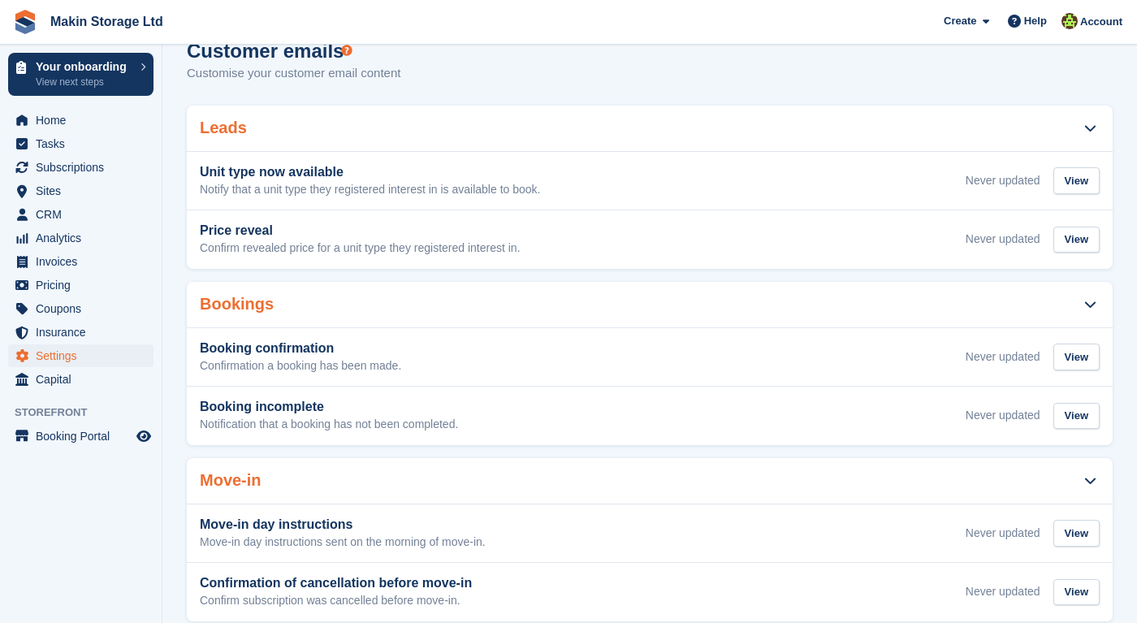
scroll to position [31, 0]
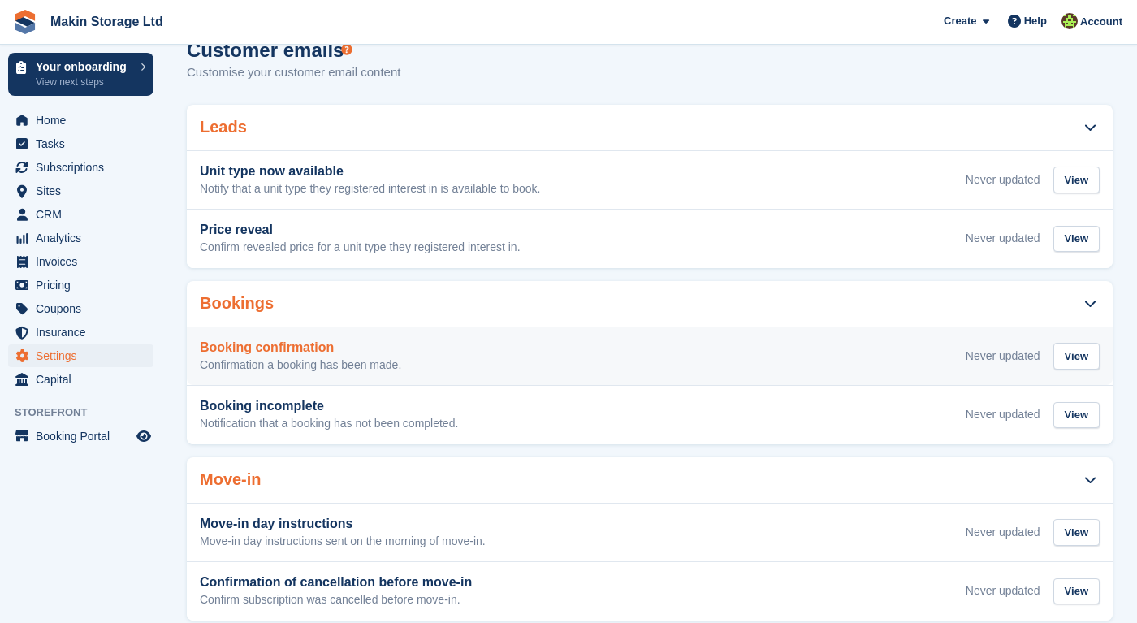
click at [307, 345] on h3 "Booking confirmation" at bounding box center [300, 347] width 201 height 15
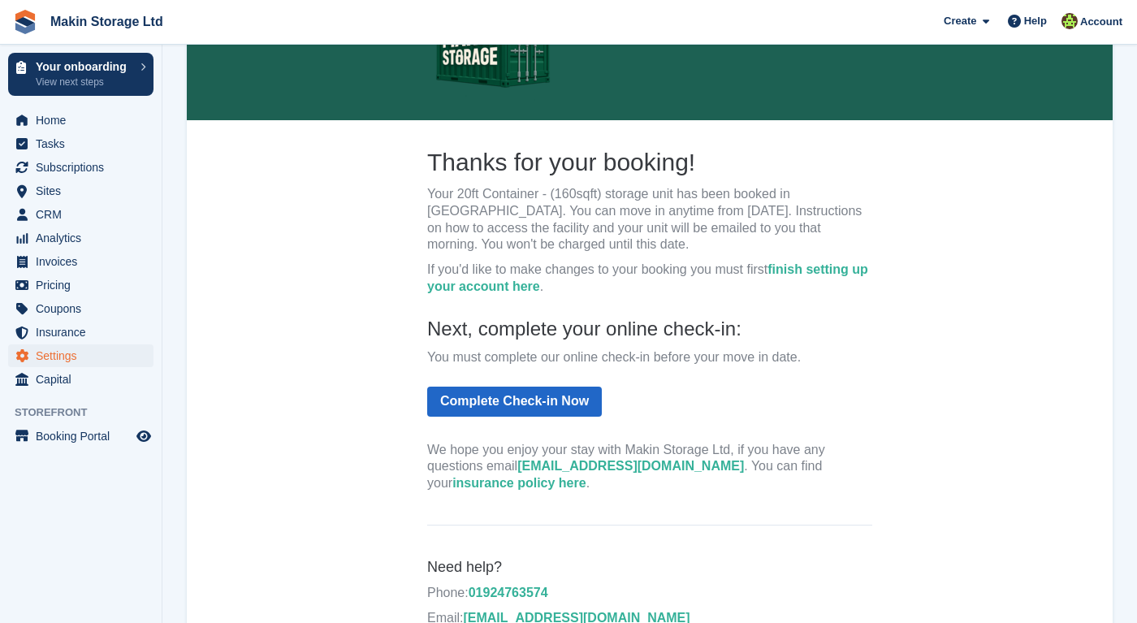
scroll to position [263, 0]
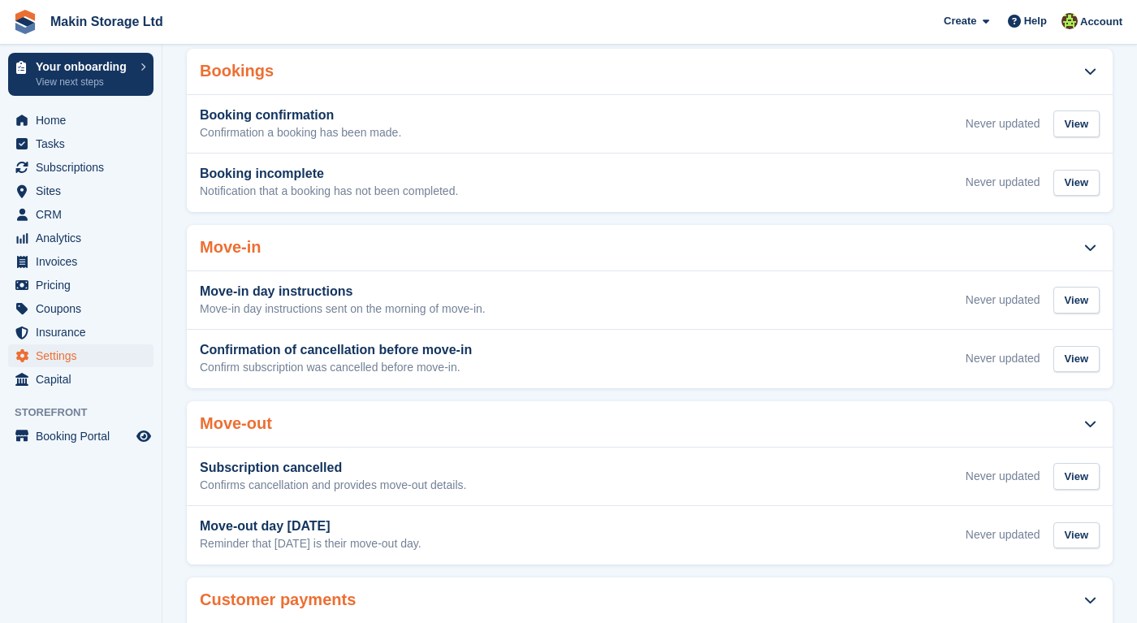
scroll to position [31, 0]
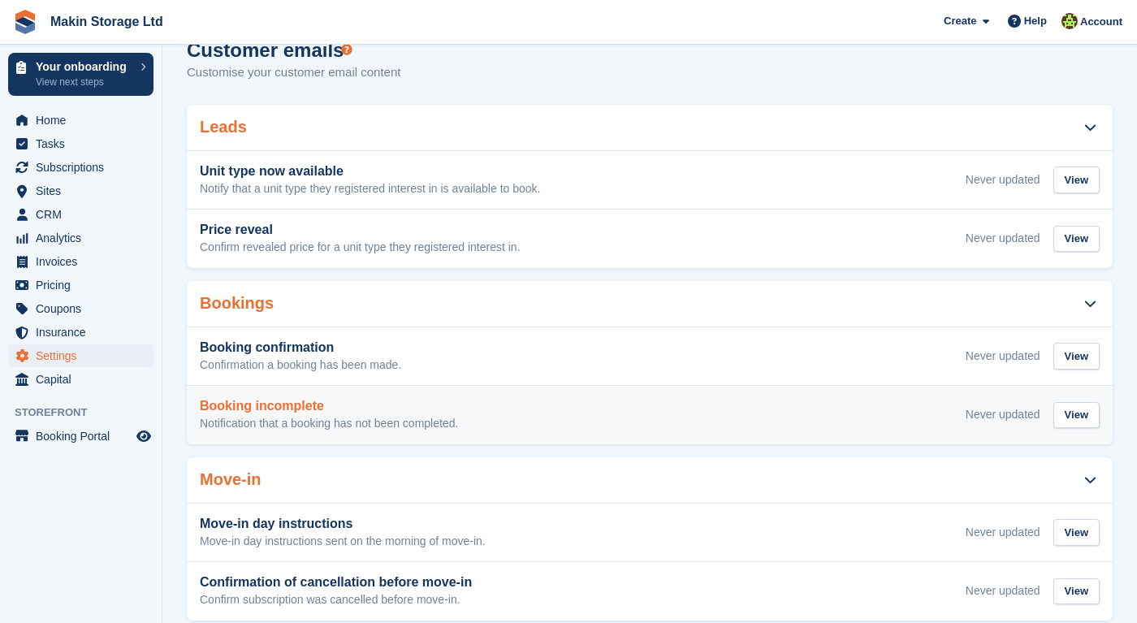
click at [362, 408] on h3 "Booking incomplete" at bounding box center [329, 406] width 258 height 15
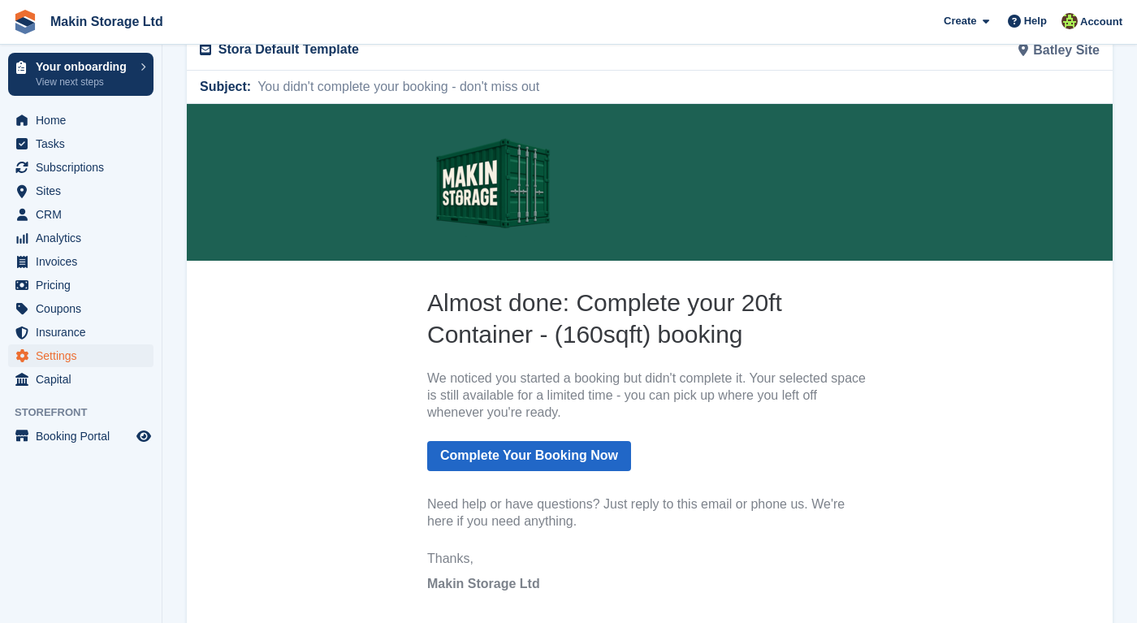
scroll to position [247, 0]
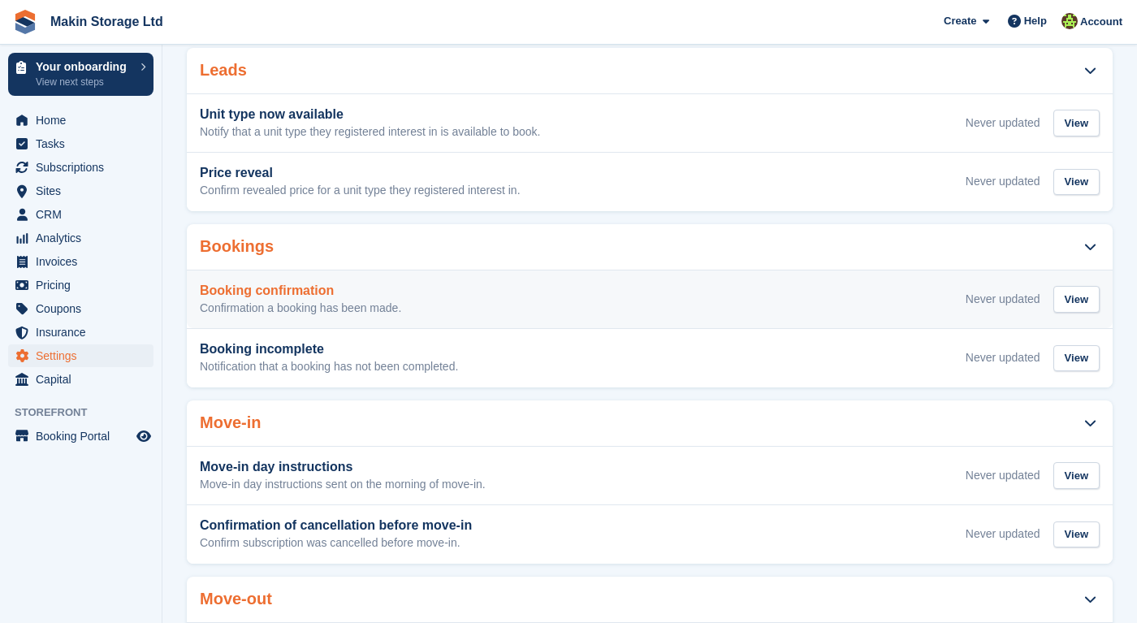
scroll to position [119, 0]
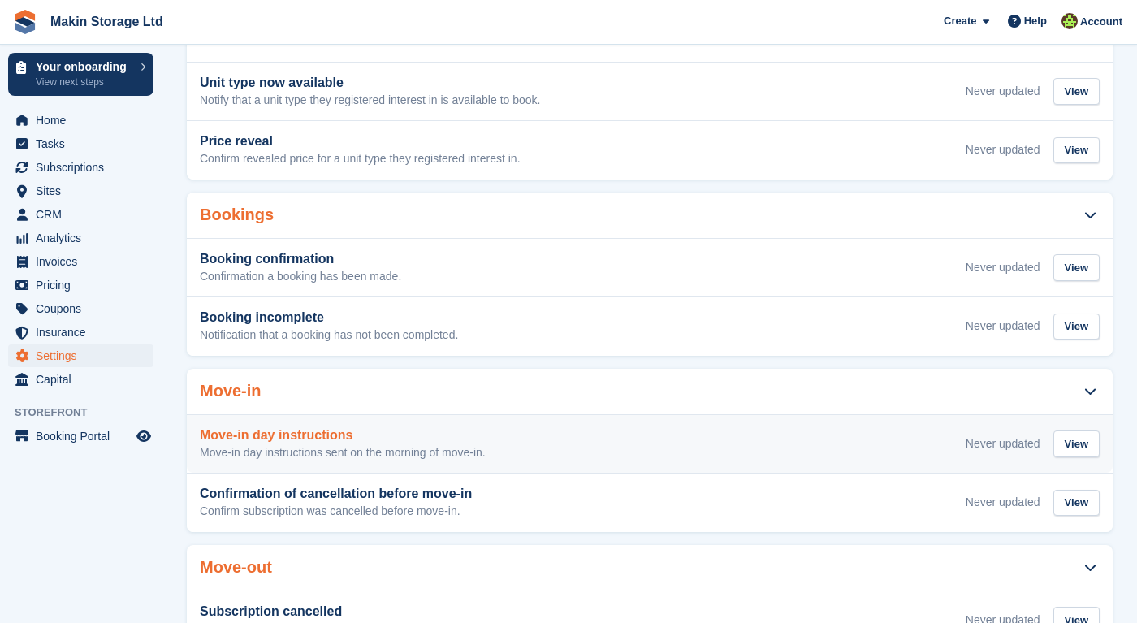
click at [344, 425] on div "Move-in day instructions Move-in day instructions sent on the morning of move-i…" at bounding box center [650, 444] width 926 height 58
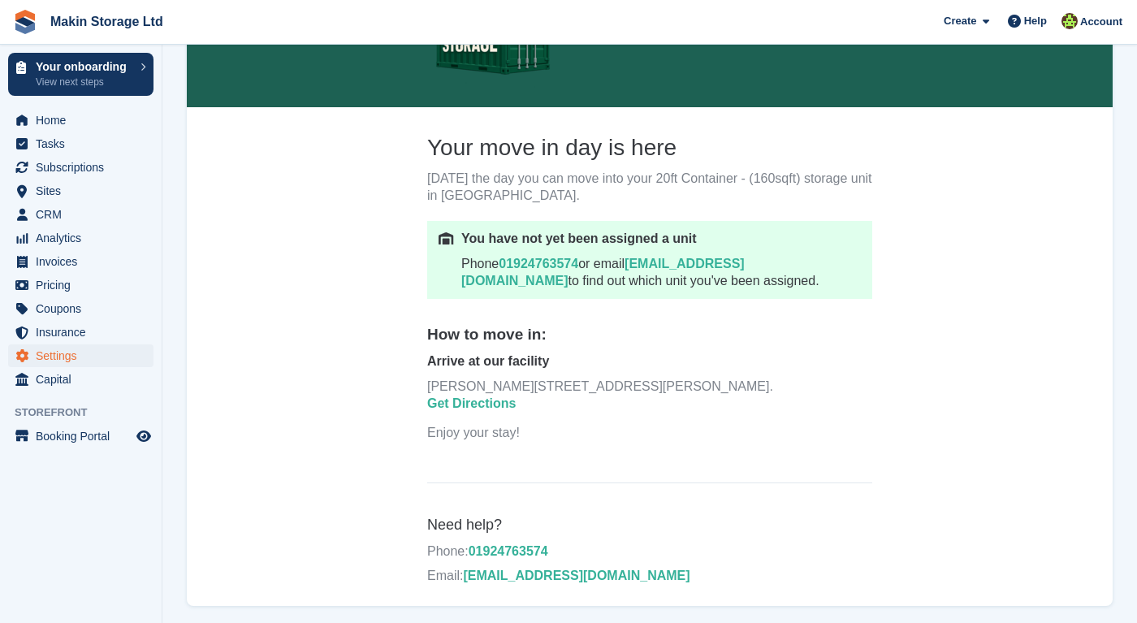
scroll to position [271, 0]
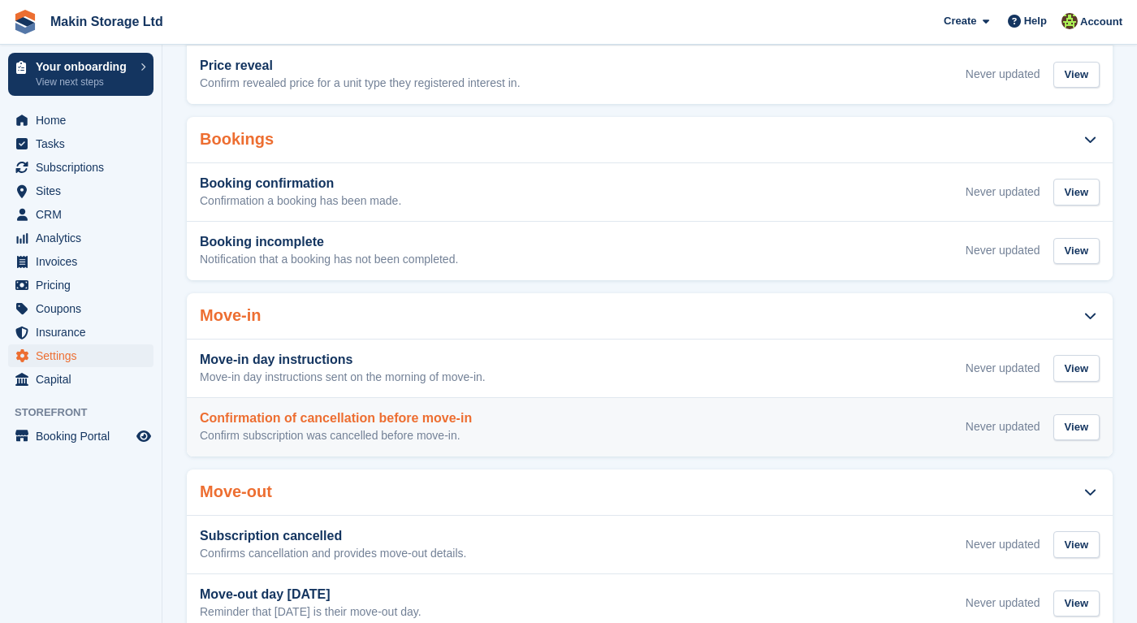
scroll to position [205, 0]
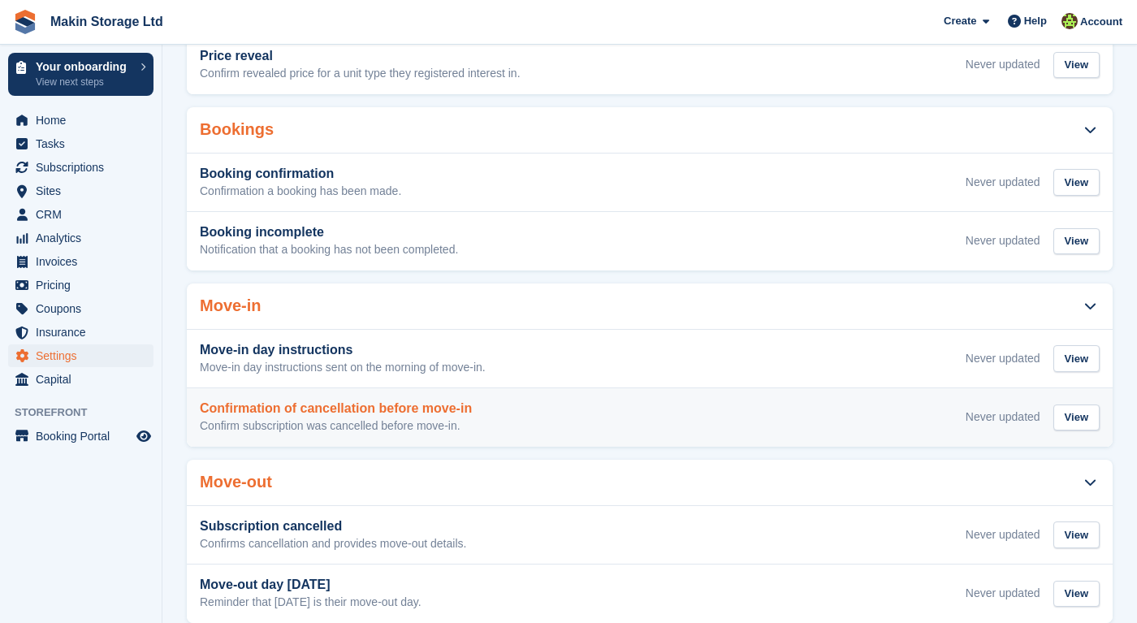
click at [338, 416] on div "Confirmation of cancellation before move-in Confirm subscription was cancelled …" at bounding box center [336, 417] width 272 height 32
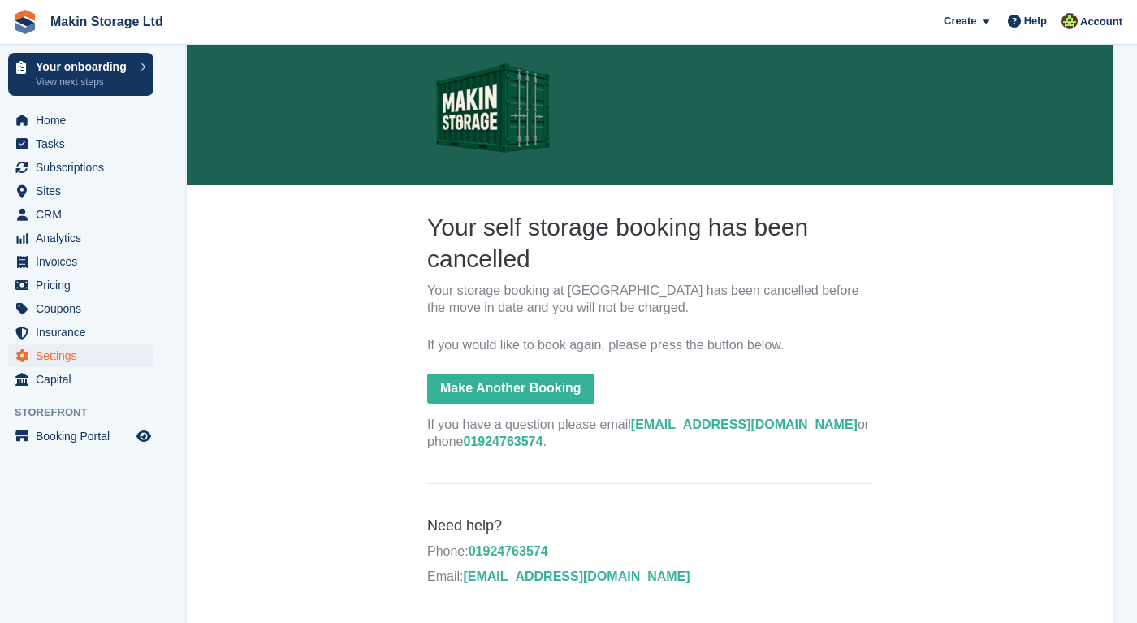
scroll to position [188, 0]
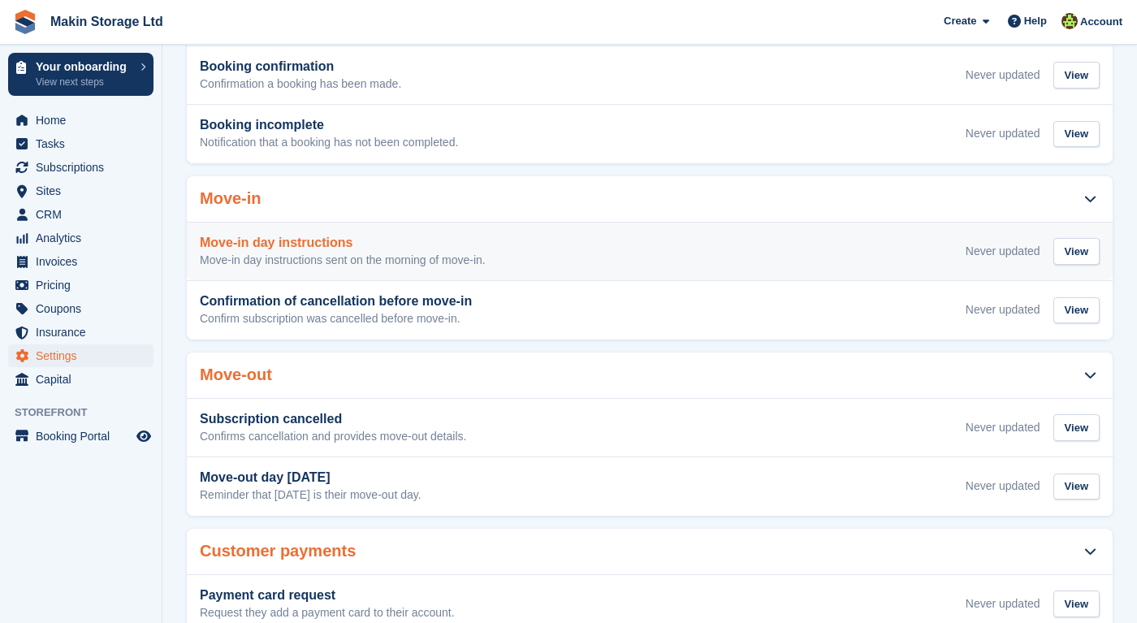
scroll to position [355, 0]
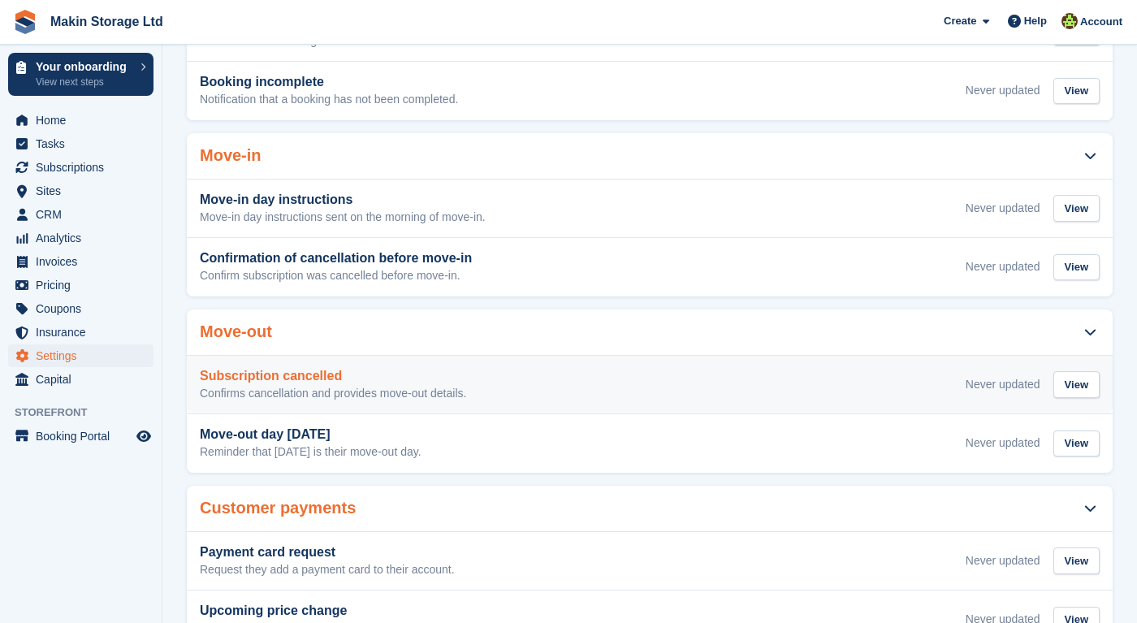
click at [395, 387] on p "Confirms cancellation and provides move-out details." at bounding box center [333, 394] width 266 height 15
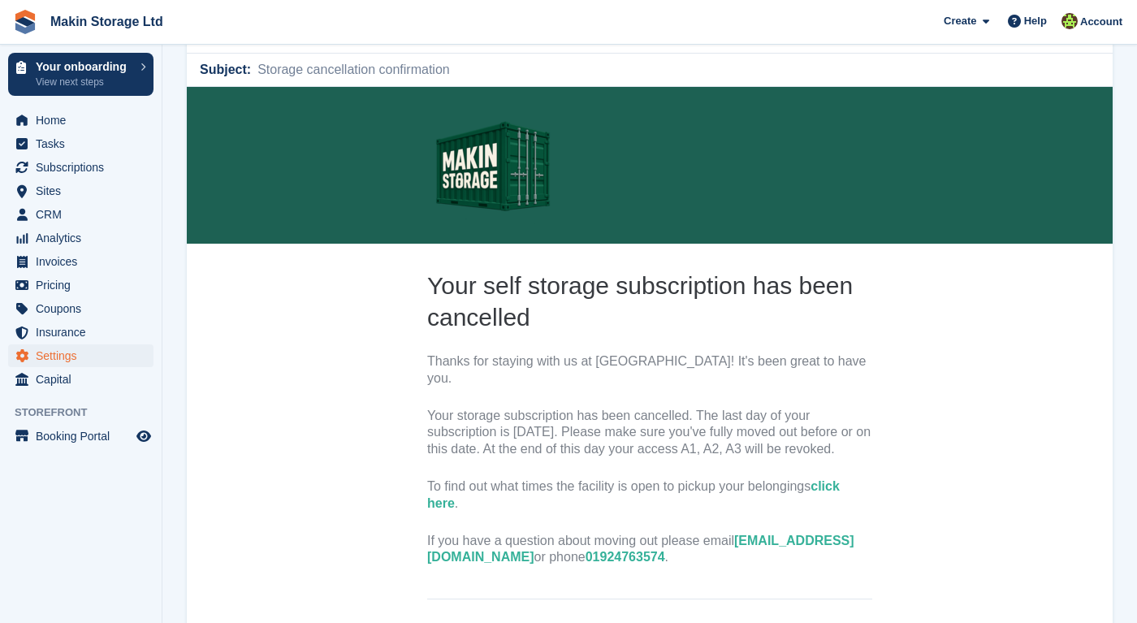
scroll to position [178, 0]
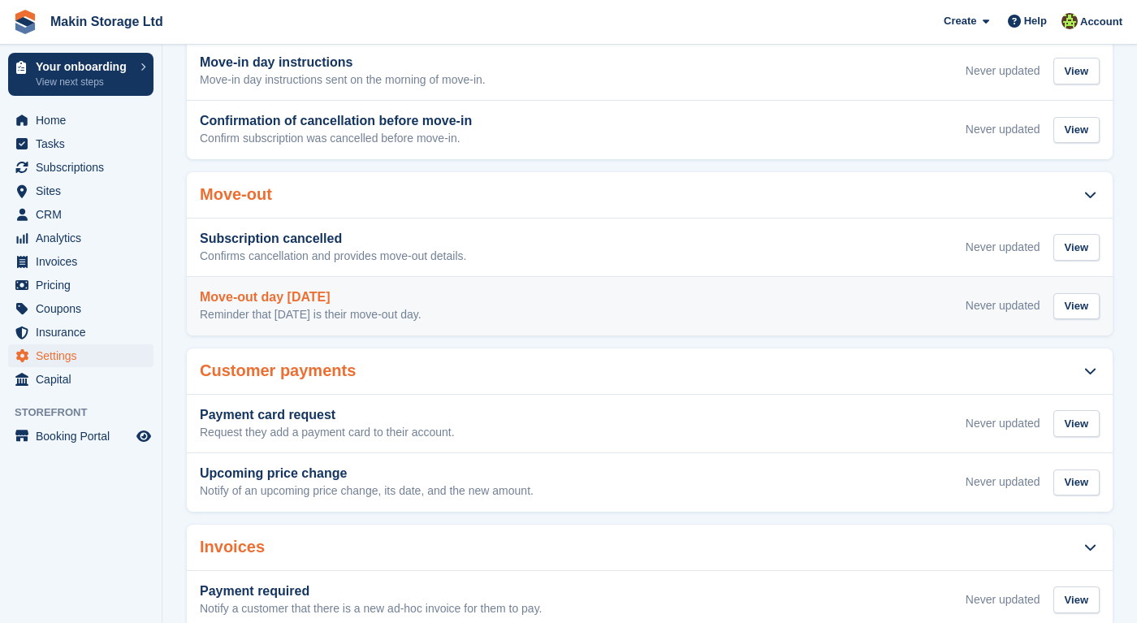
scroll to position [498, 0]
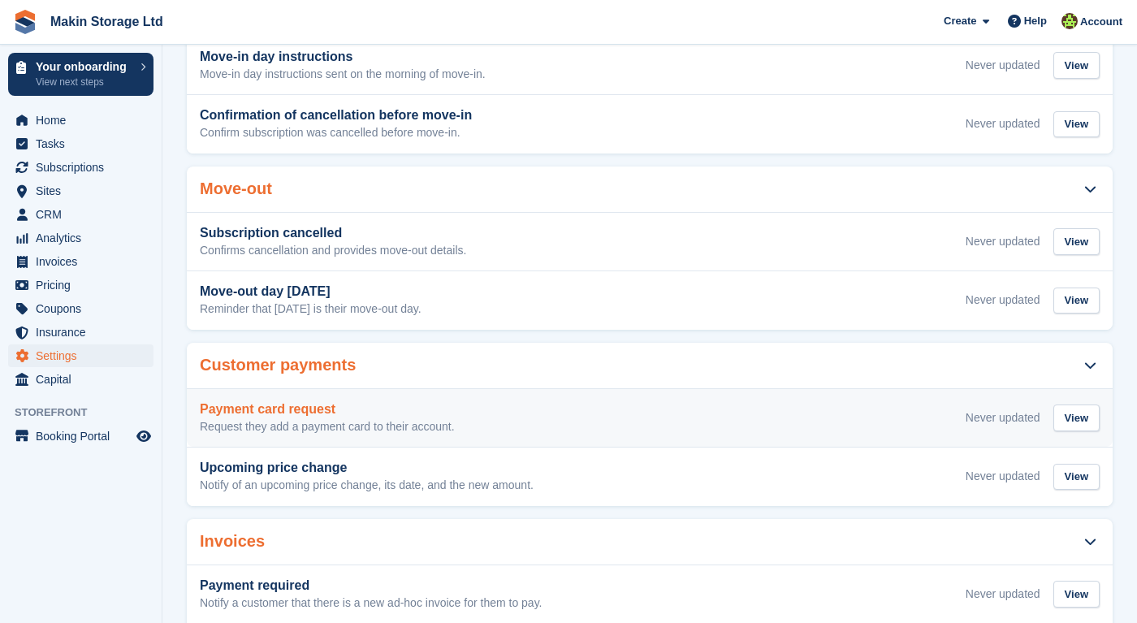
click at [355, 420] on p "Request they add a payment card to their account." at bounding box center [327, 427] width 255 height 15
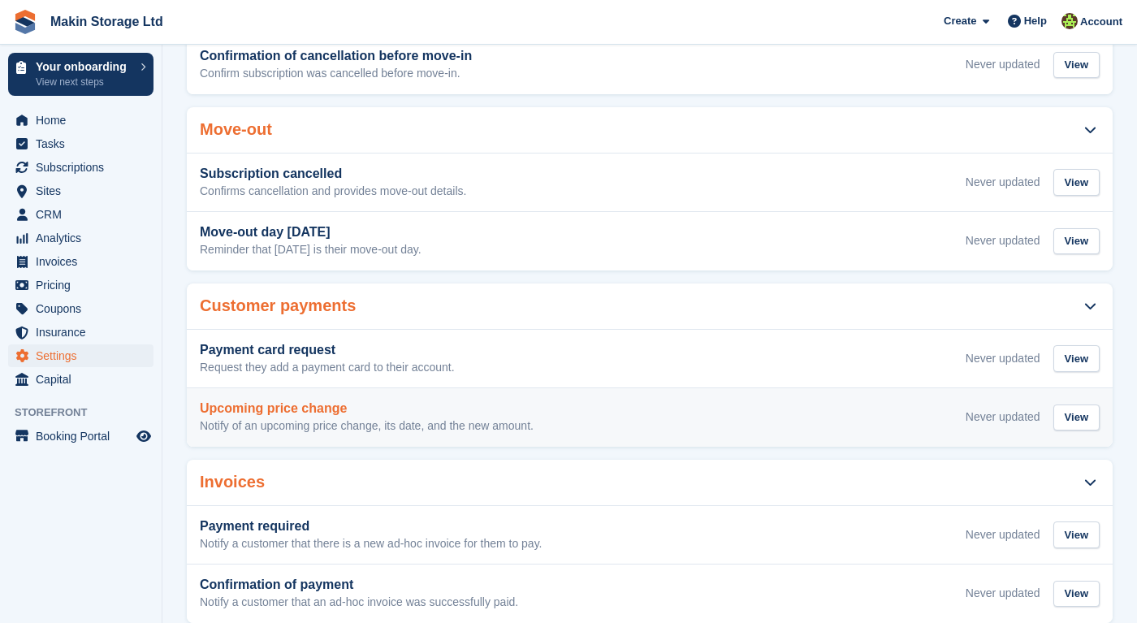
click at [387, 419] on p "Notify of an upcoming price change, its date, and the new amount." at bounding box center [367, 426] width 334 height 15
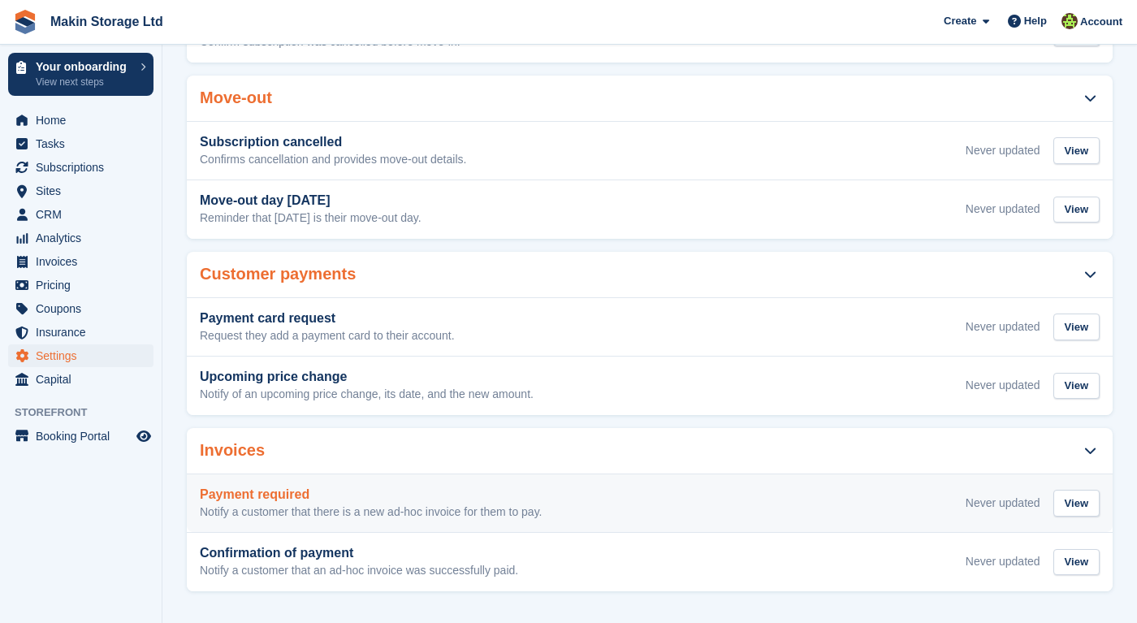
click at [396, 487] on h3 "Payment required" at bounding box center [371, 494] width 343 height 15
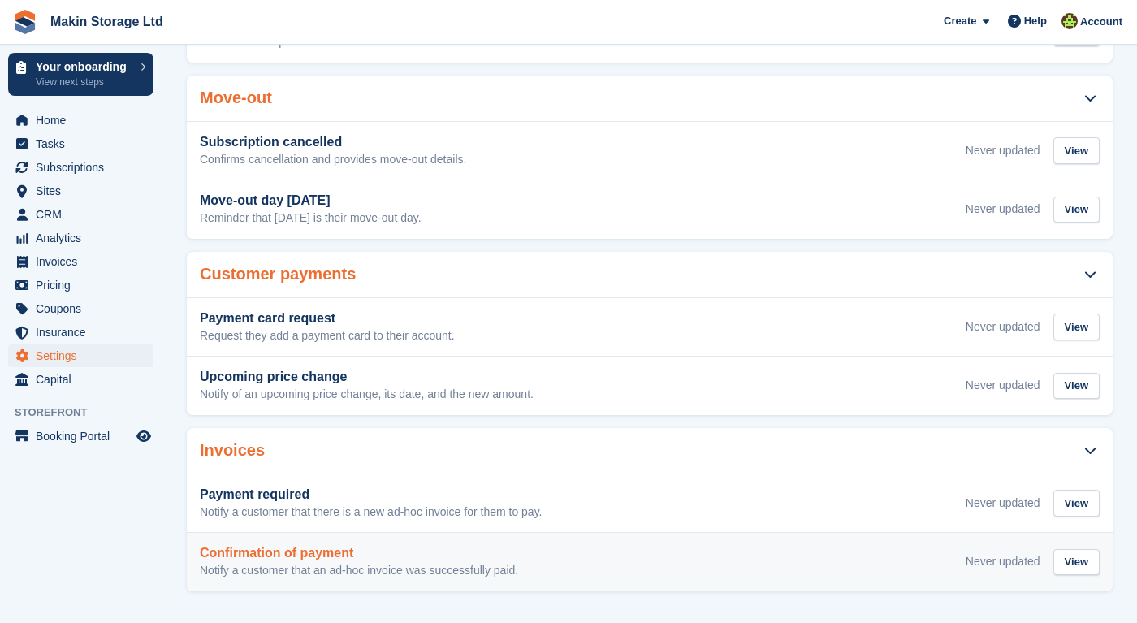
click at [305, 552] on h3 "Confirmation of payment" at bounding box center [359, 553] width 318 height 15
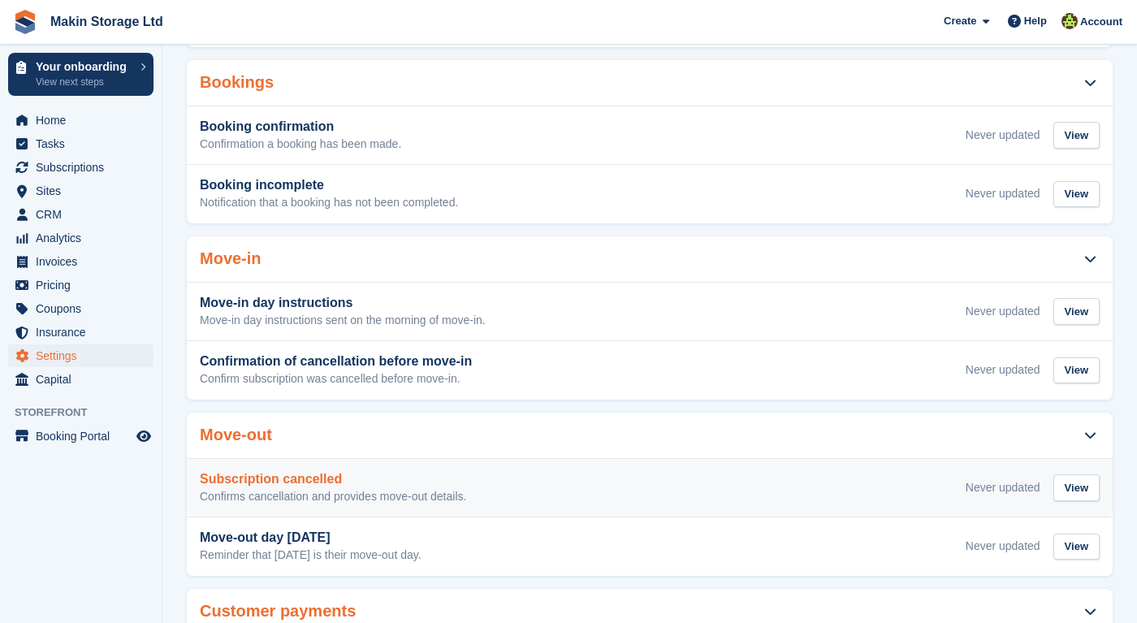
click at [291, 481] on h3 "Subscription cancelled" at bounding box center [333, 479] width 266 height 15
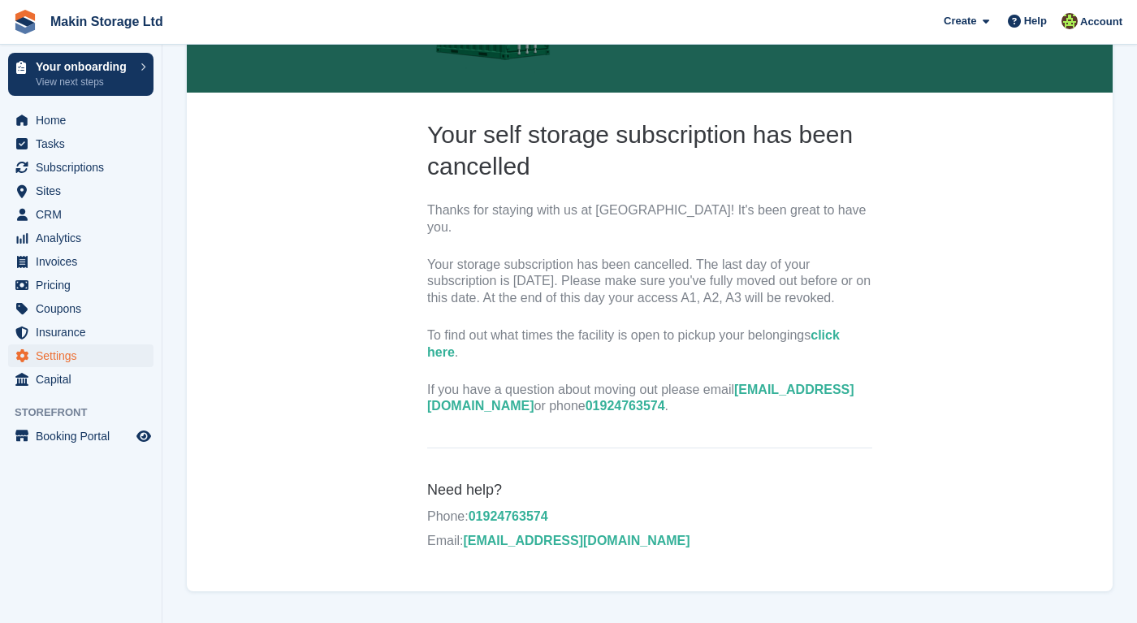
click at [437, 346] on link "click here" at bounding box center [633, 343] width 413 height 31
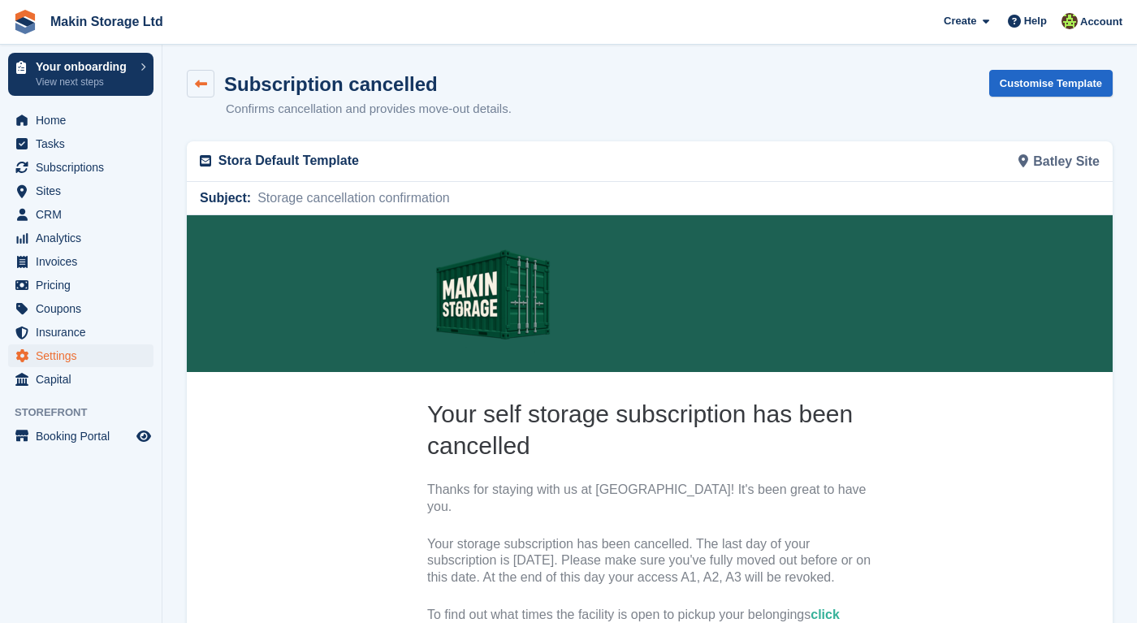
click at [199, 80] on icon at bounding box center [201, 84] width 12 height 12
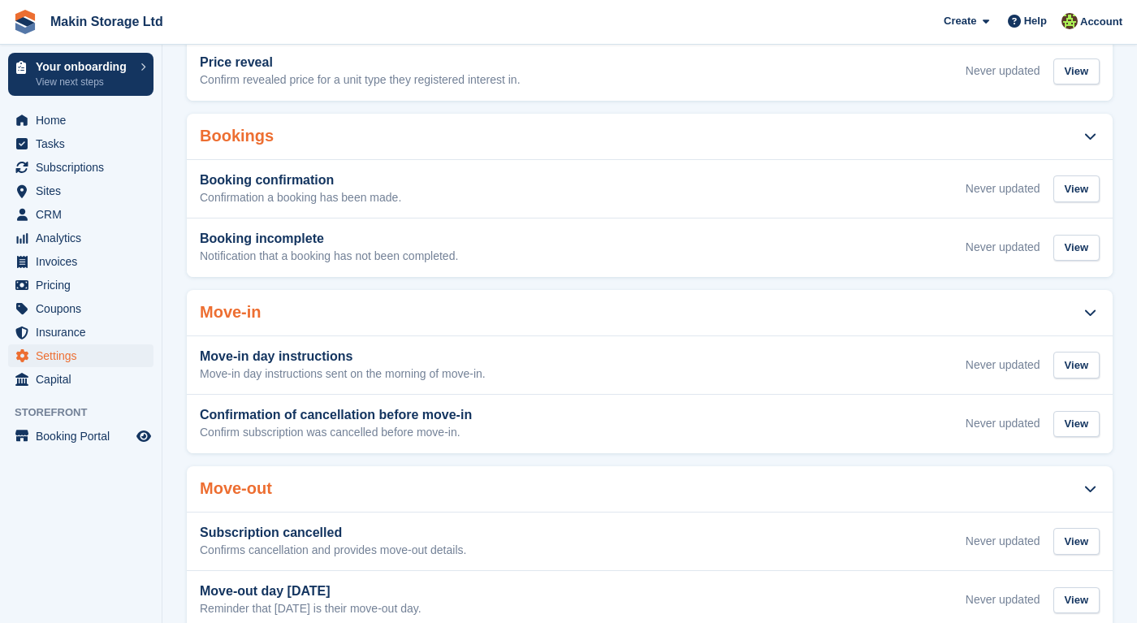
scroll to position [204, 0]
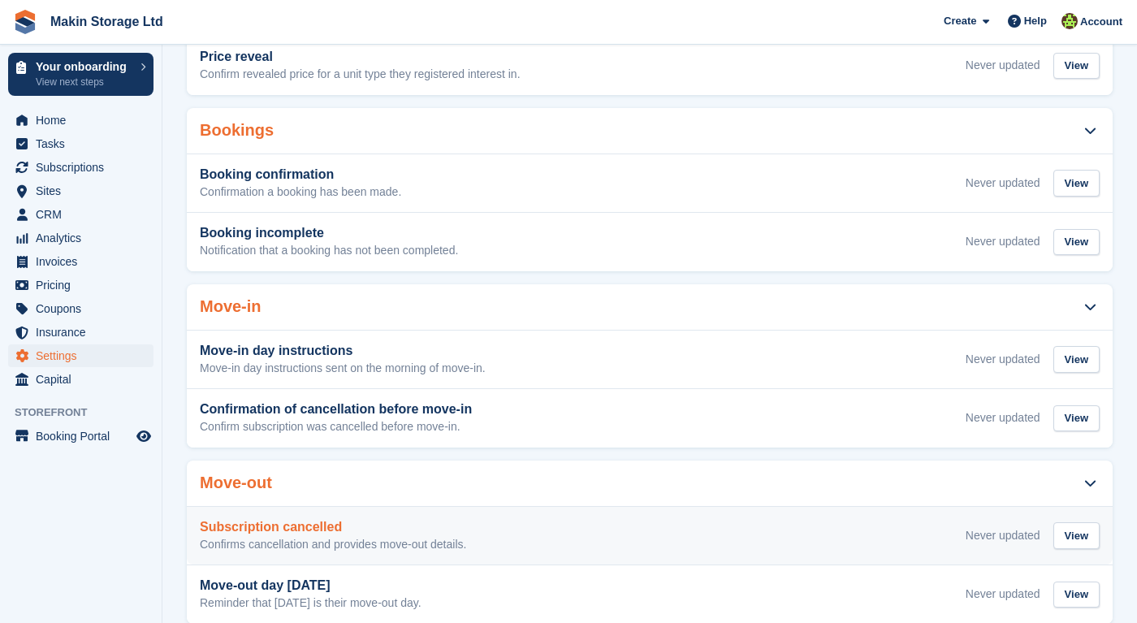
click at [372, 526] on h3 "Subscription cancelled" at bounding box center [333, 527] width 266 height 15
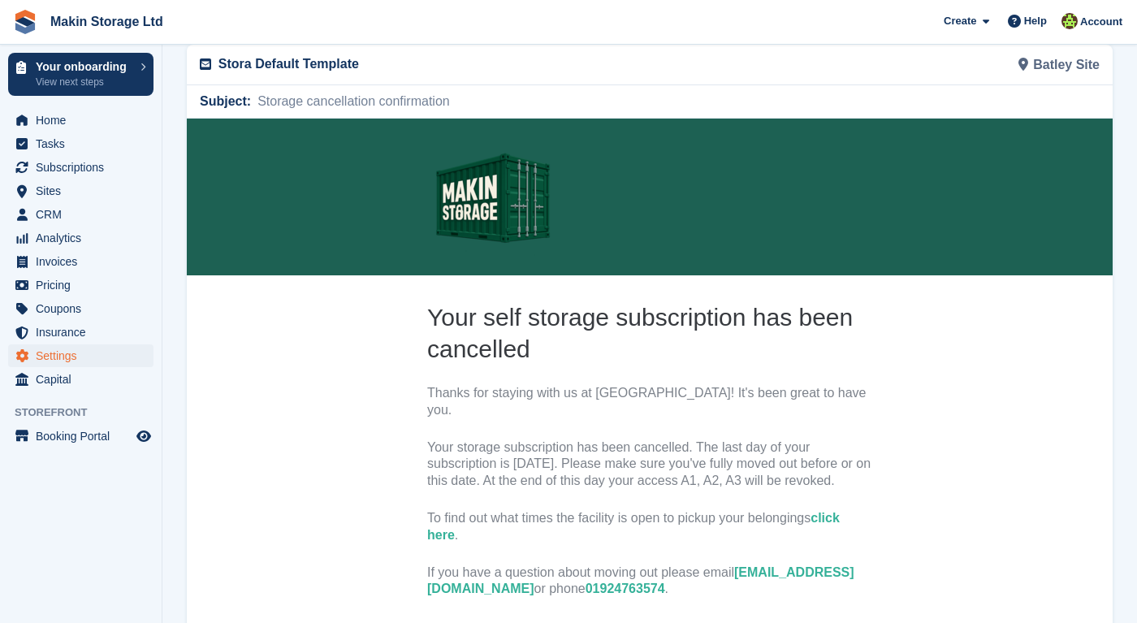
scroll to position [218, 0]
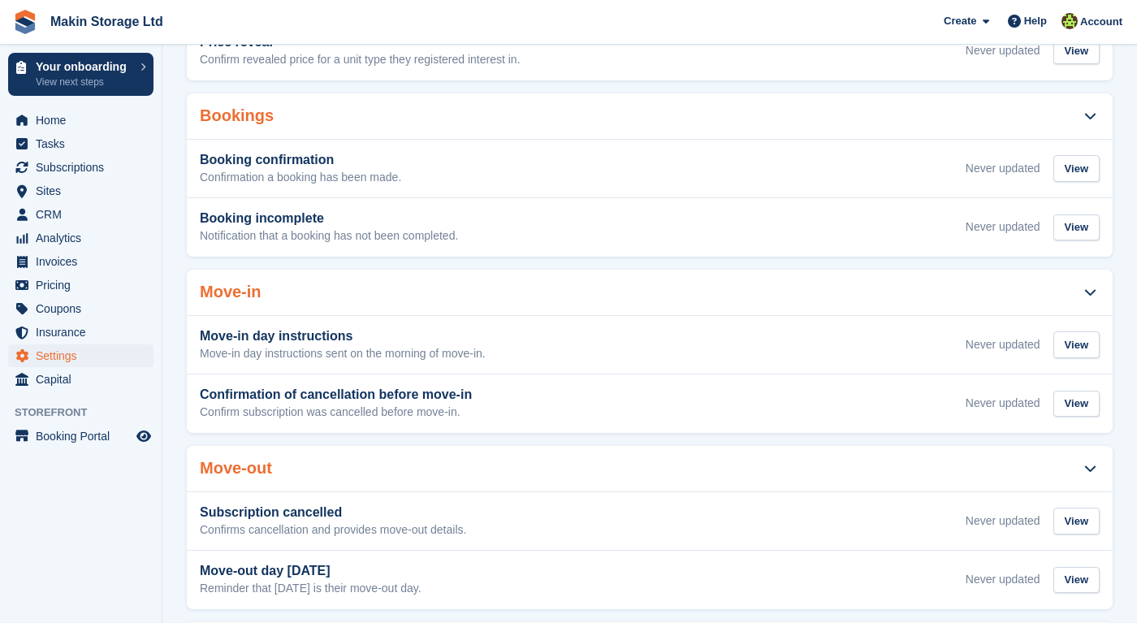
scroll to position [204, 0]
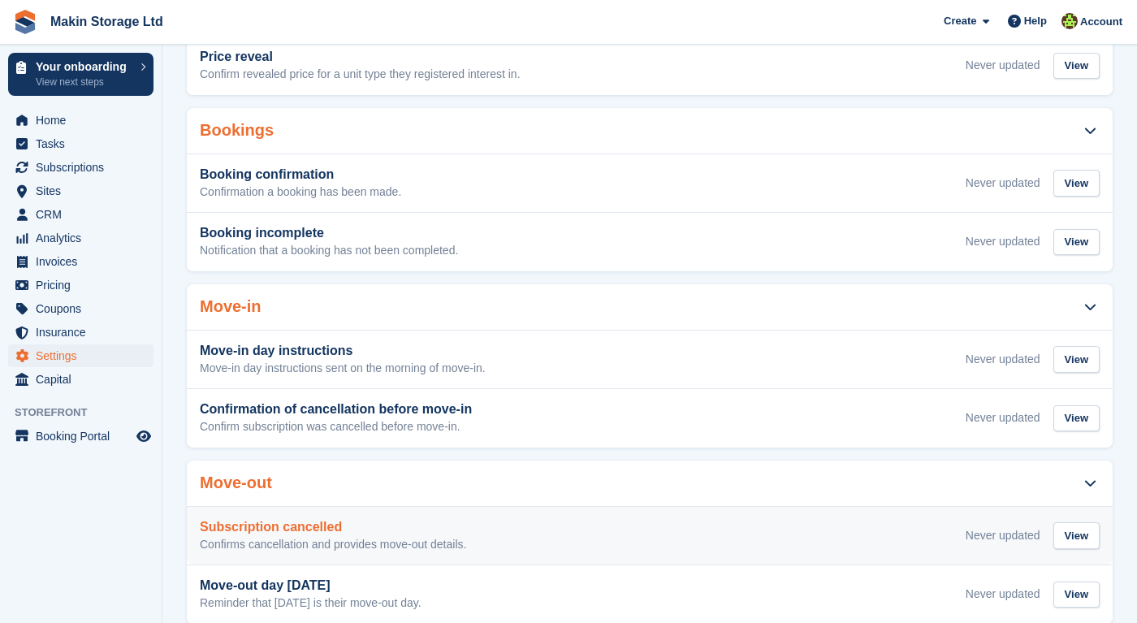
click at [447, 516] on div "Subscription cancelled Confirms cancellation and provides move-out details. Nev…" at bounding box center [650, 536] width 926 height 58
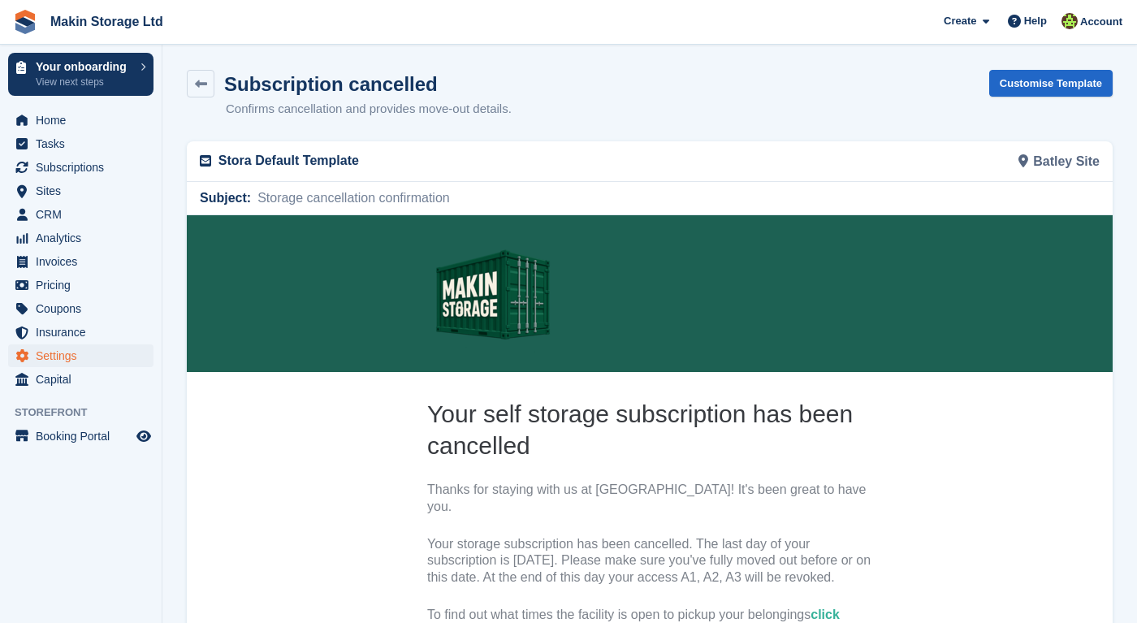
scroll to position [5, 0]
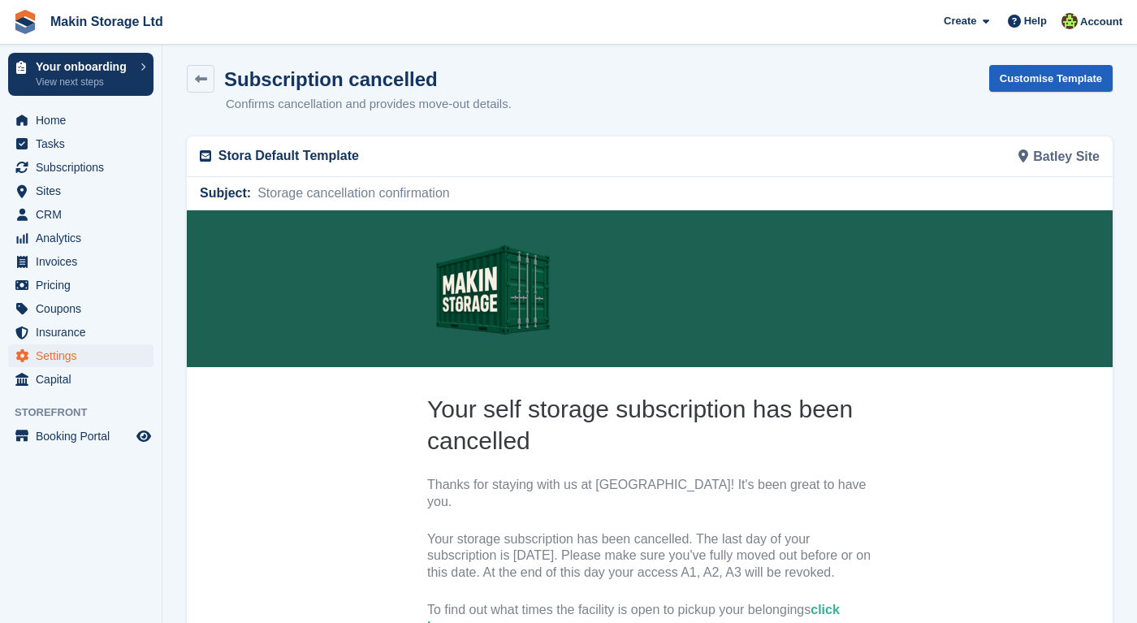
click at [1015, 76] on link "Customise Template" at bounding box center [1050, 78] width 123 height 27
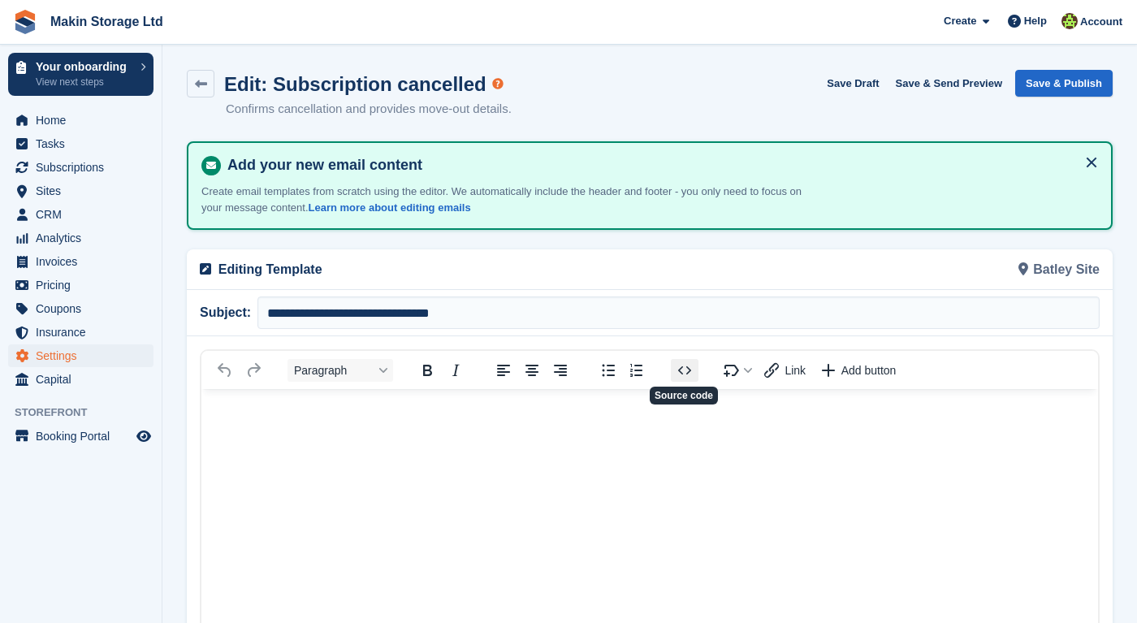
click at [685, 366] on icon "Source code" at bounding box center [684, 370] width 19 height 19
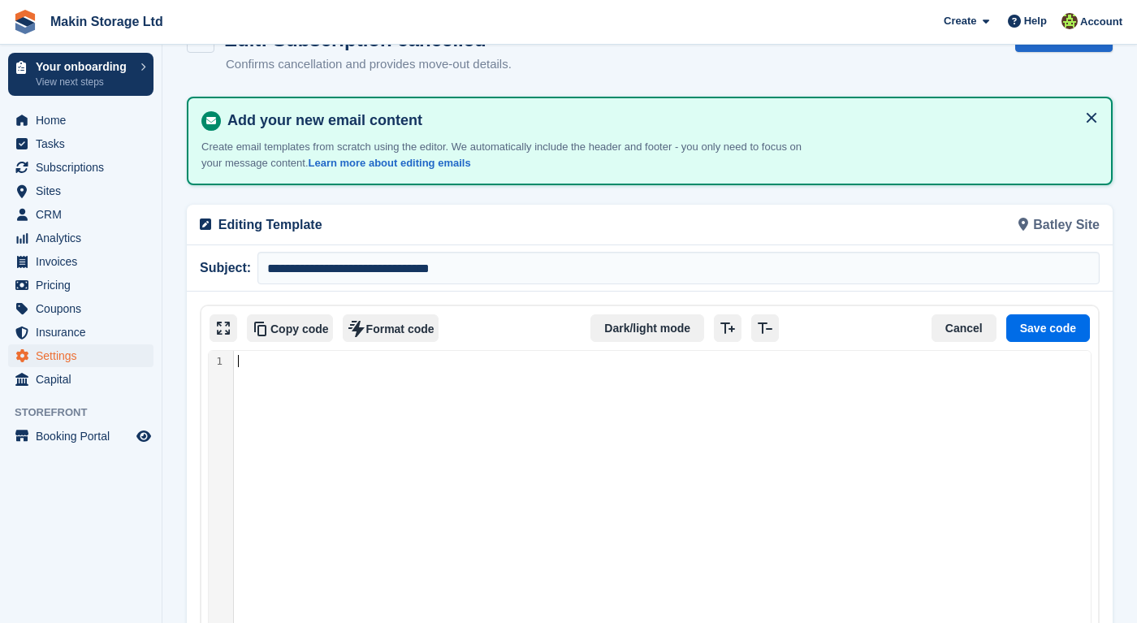
scroll to position [80, 0]
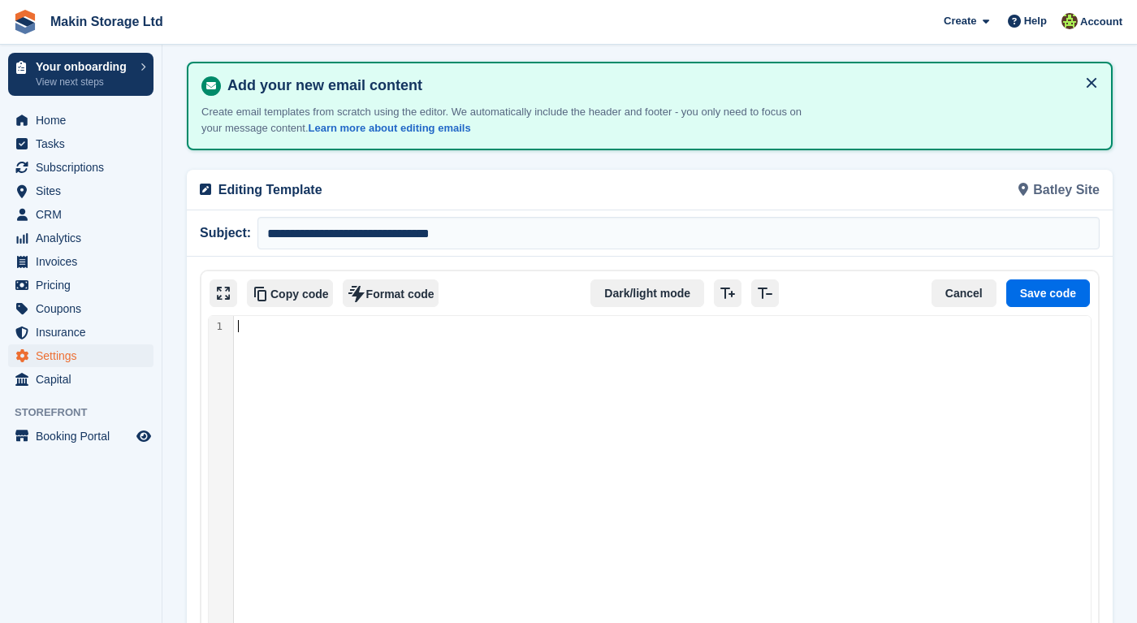
click at [648, 403] on div "Source code" at bounding box center [662, 613] width 857 height 594
click at [967, 292] on button "Cancel" at bounding box center [963, 293] width 65 height 28
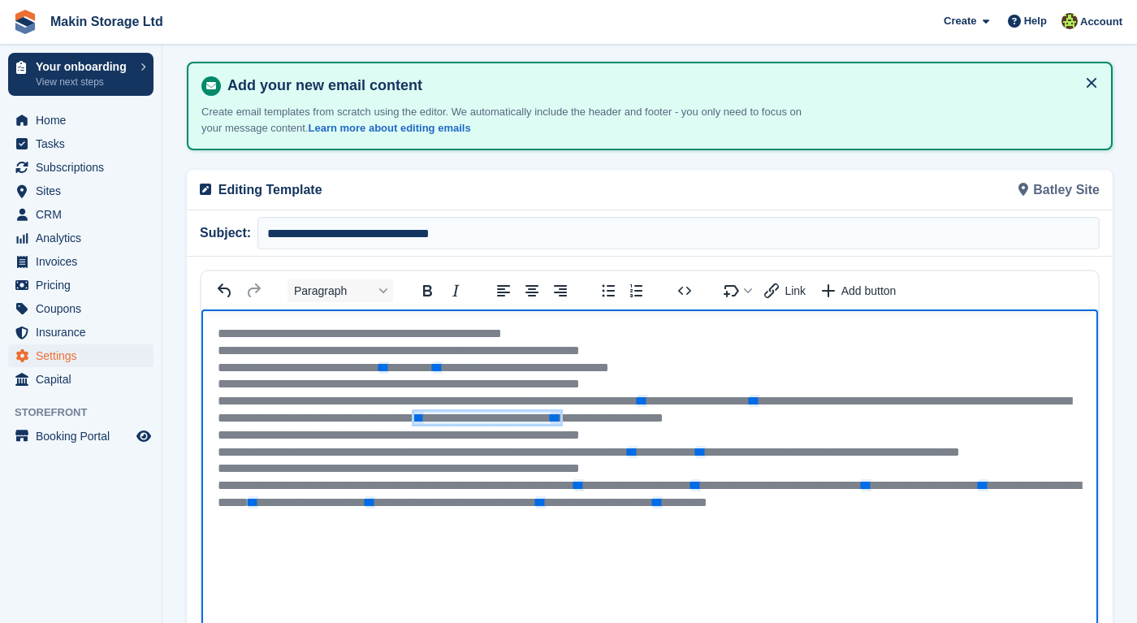
click at [560, 412] on span "**********" at bounding box center [487, 418] width 146 height 12
click at [560, 413] on span "**********" at bounding box center [487, 418] width 146 height 12
click at [777, 283] on icon "Insert link with variable" at bounding box center [771, 290] width 19 height 19
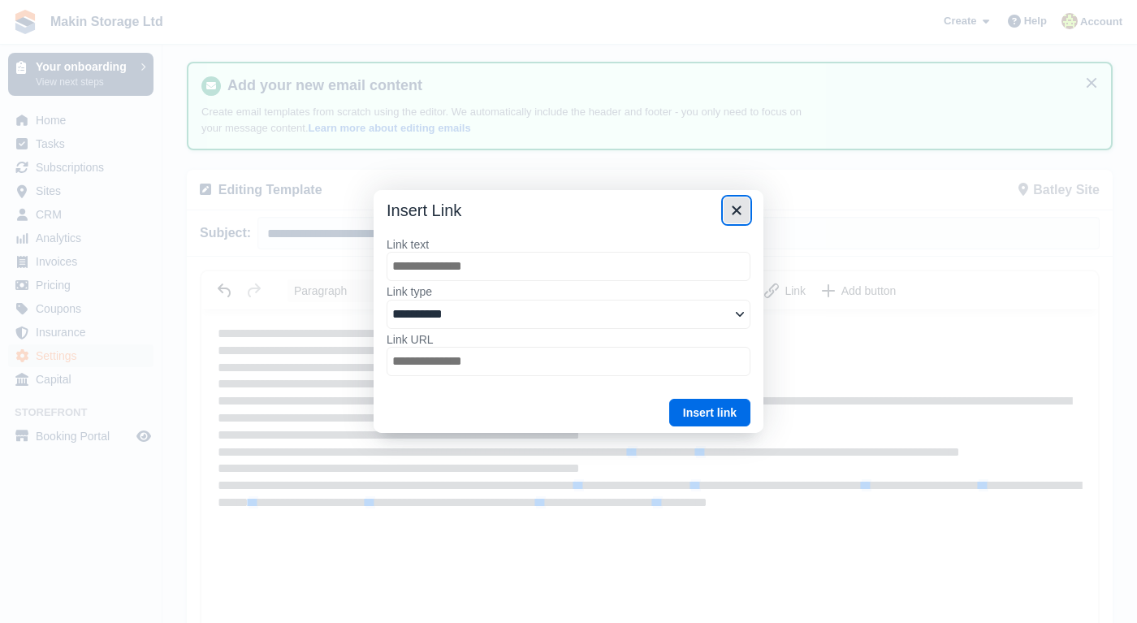
click at [739, 220] on icon "Close" at bounding box center [736, 210] width 19 height 19
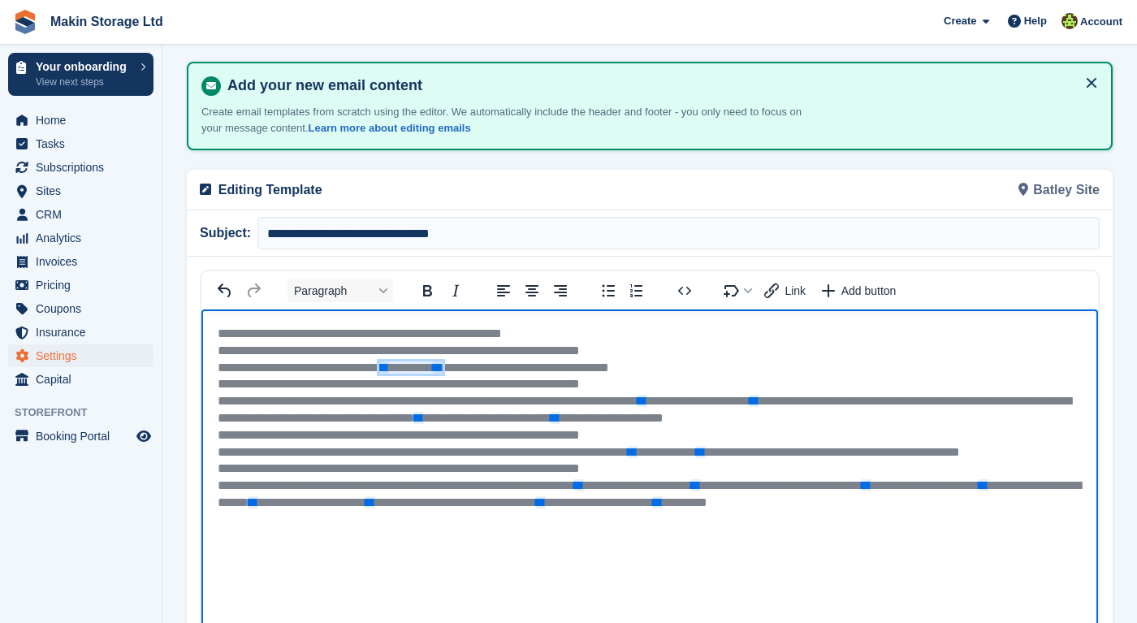
click at [443, 368] on span "** ********* **" at bounding box center [410, 367] width 63 height 12
click at [560, 414] on span "**********" at bounding box center [487, 418] width 146 height 12
click at [796, 287] on span "Link" at bounding box center [794, 290] width 21 height 13
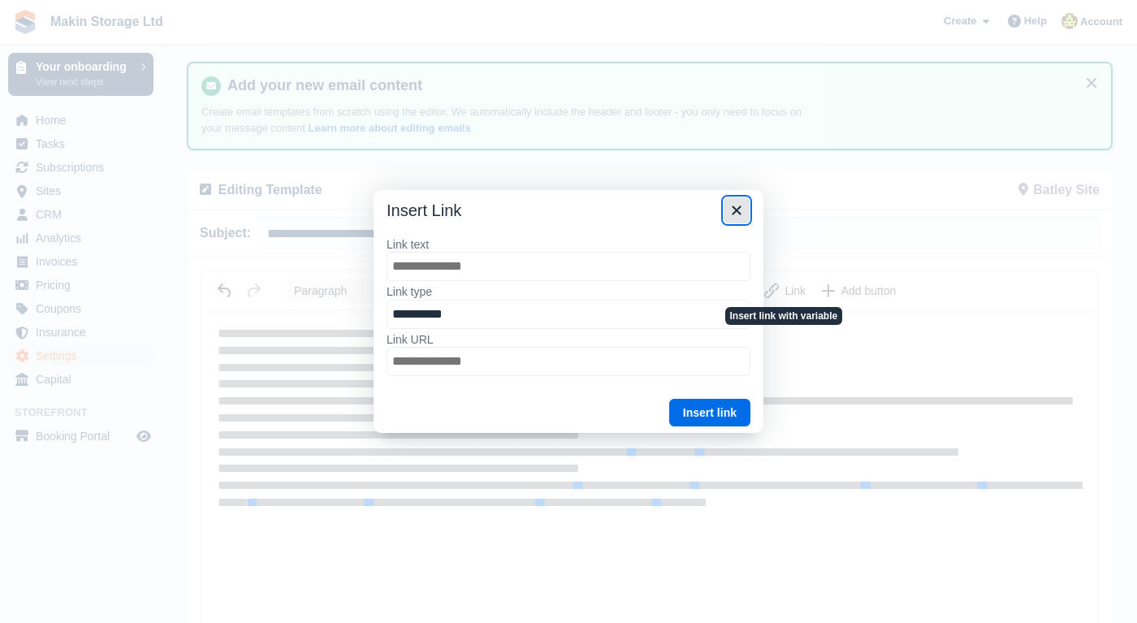
click at [739, 210] on icon "Close" at bounding box center [736, 210] width 19 height 19
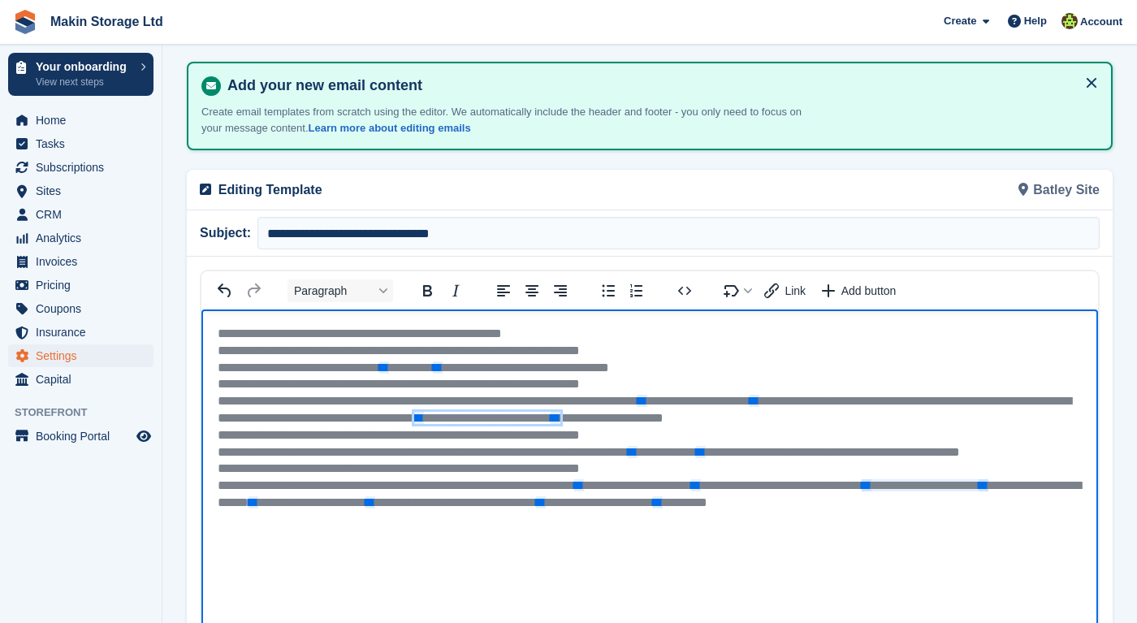
click at [978, 490] on span "**" at bounding box center [983, 485] width 10 height 12
click at [978, 491] on span "**" at bounding box center [983, 485] width 10 height 12
click at [862, 491] on span "**********" at bounding box center [925, 485] width 127 height 12
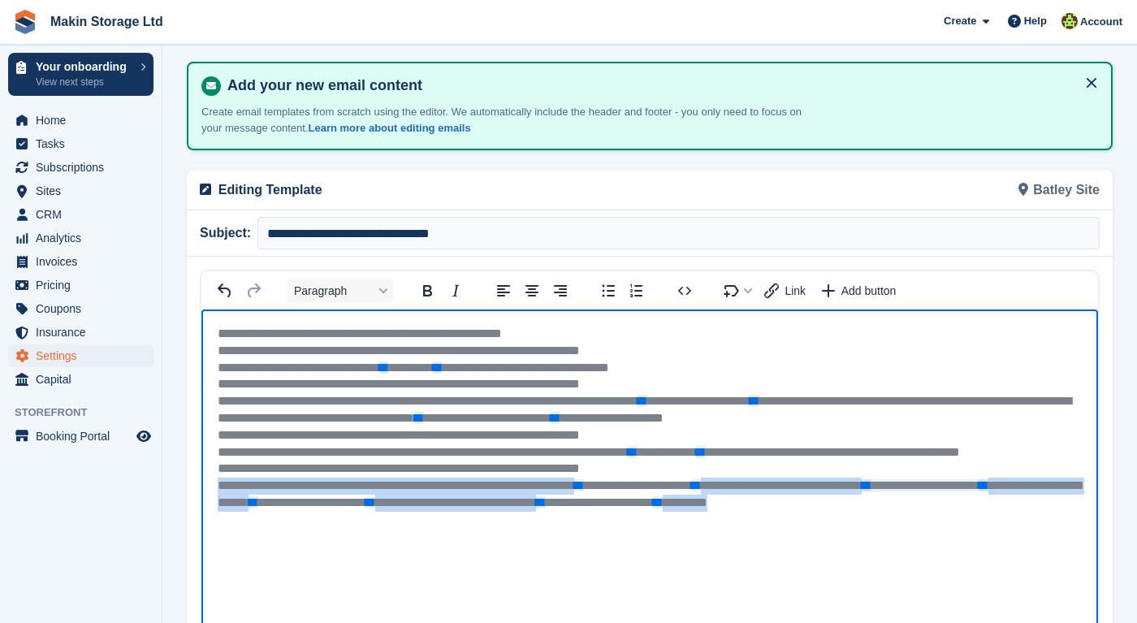
click at [862, 491] on span "**********" at bounding box center [925, 485] width 127 height 12
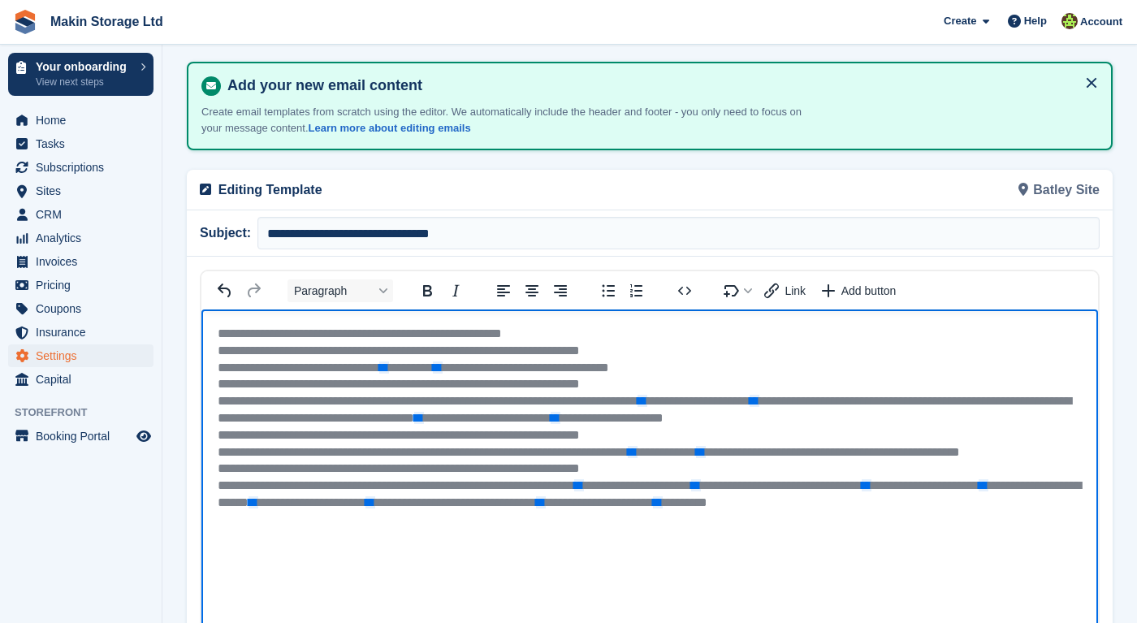
click at [550, 507] on body "**********" at bounding box center [649, 418] width 896 height 219
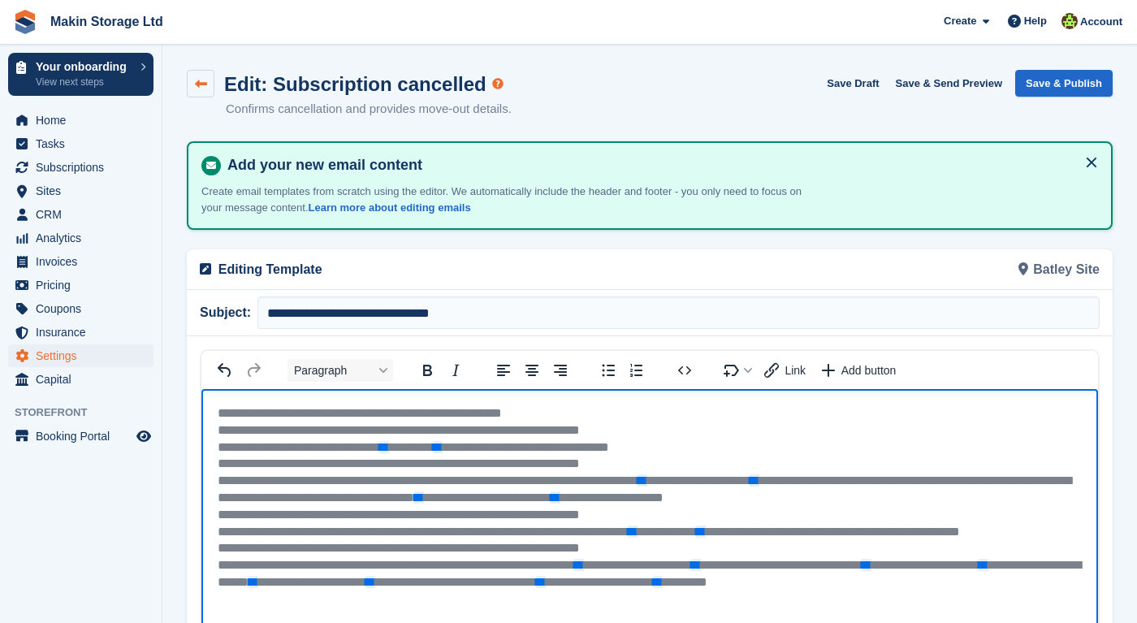
scroll to position [0, 0]
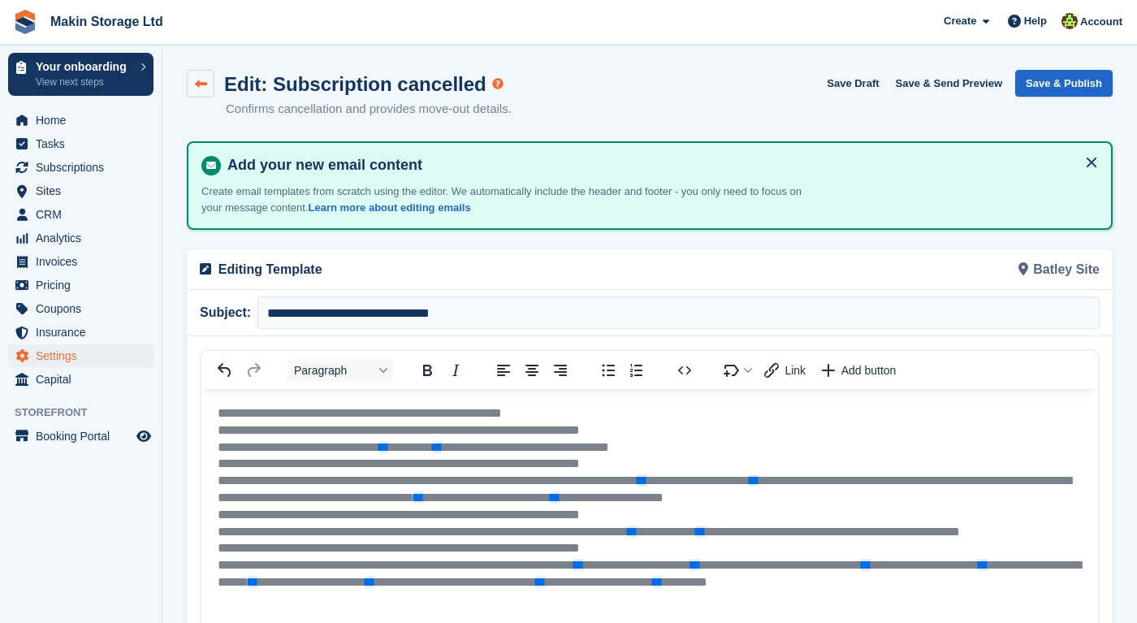
click at [208, 95] on link at bounding box center [201, 84] width 28 height 28
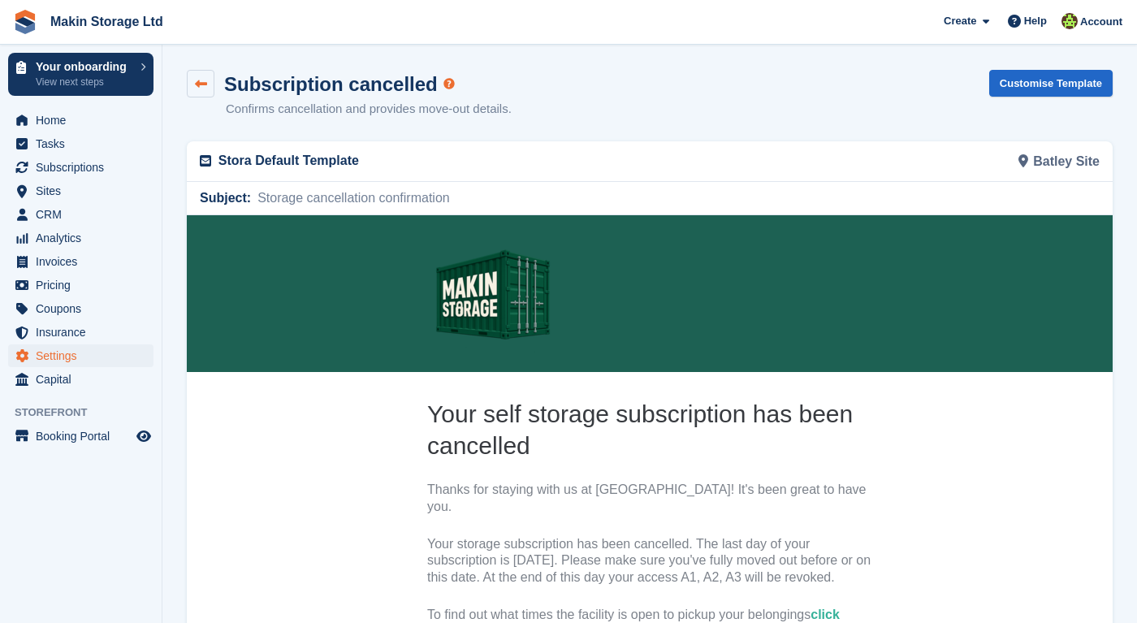
click at [209, 78] on link at bounding box center [201, 84] width 28 height 28
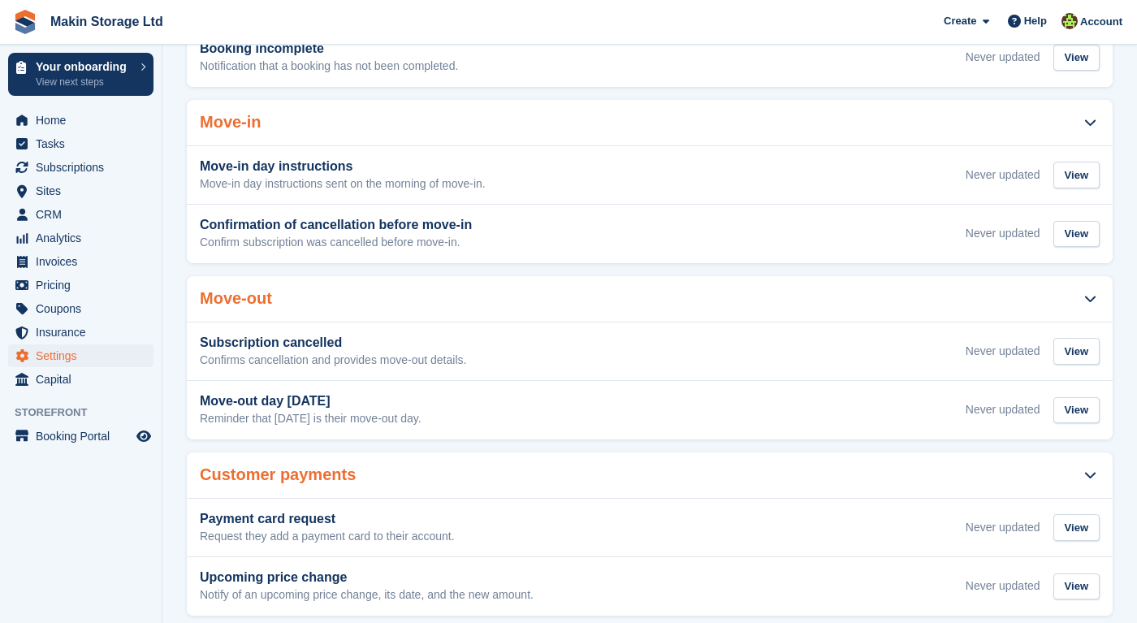
scroll to position [409, 0]
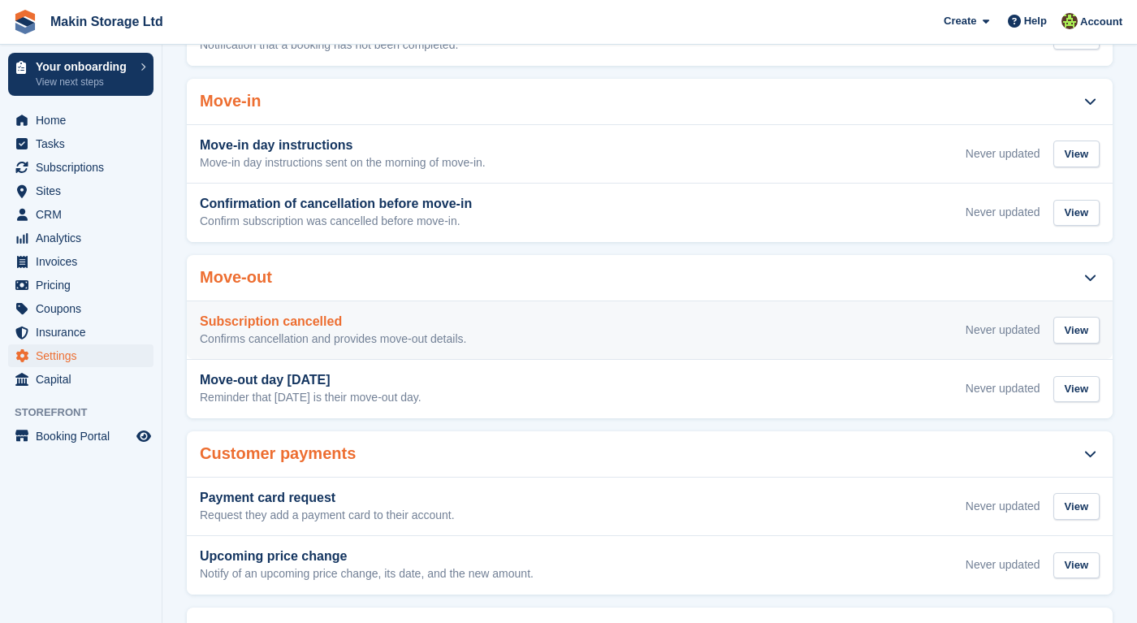
click at [391, 333] on p "Confirms cancellation and provides move-out details." at bounding box center [333, 339] width 266 height 15
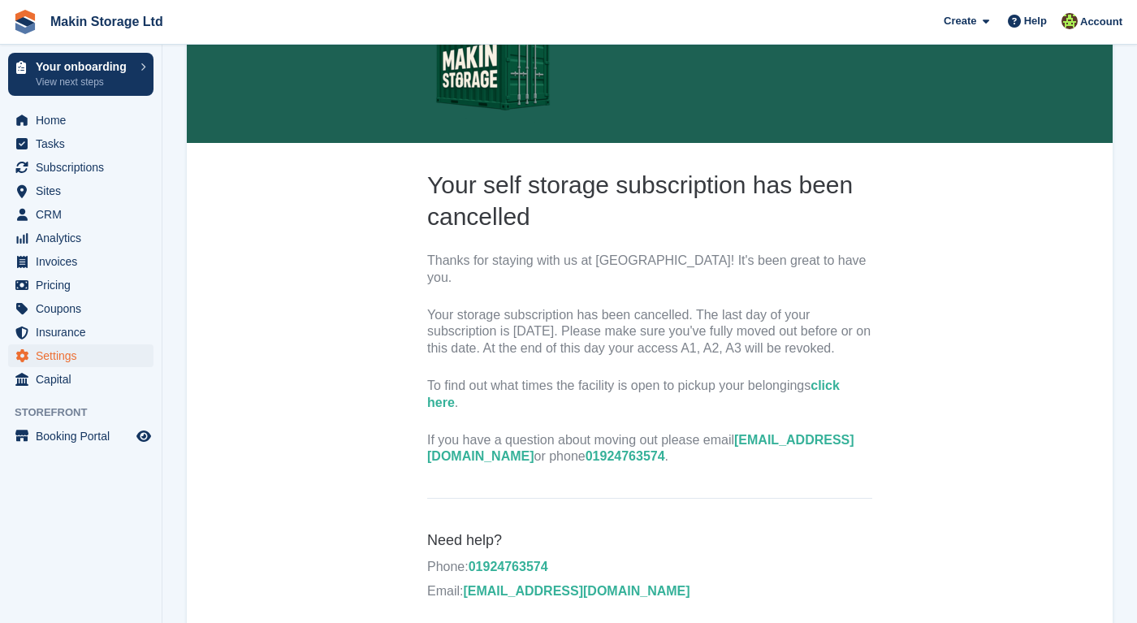
scroll to position [224, 0]
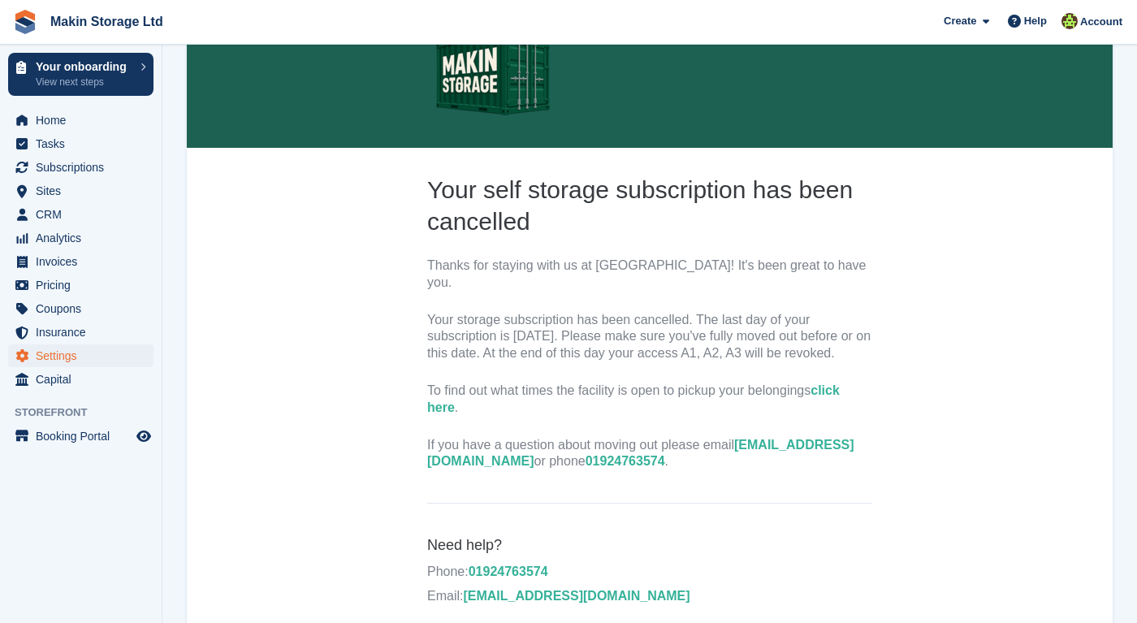
click at [62, 359] on span "Settings" at bounding box center [84, 355] width 97 height 23
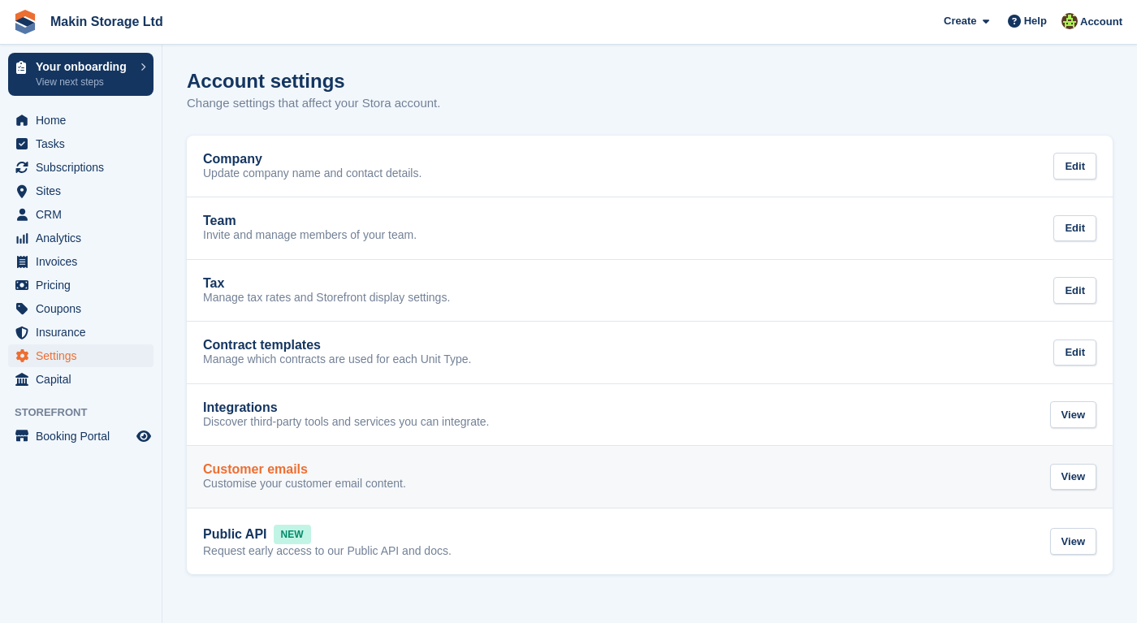
click at [508, 447] on link "Customer emails Customise your customer email content. View" at bounding box center [650, 477] width 926 height 62
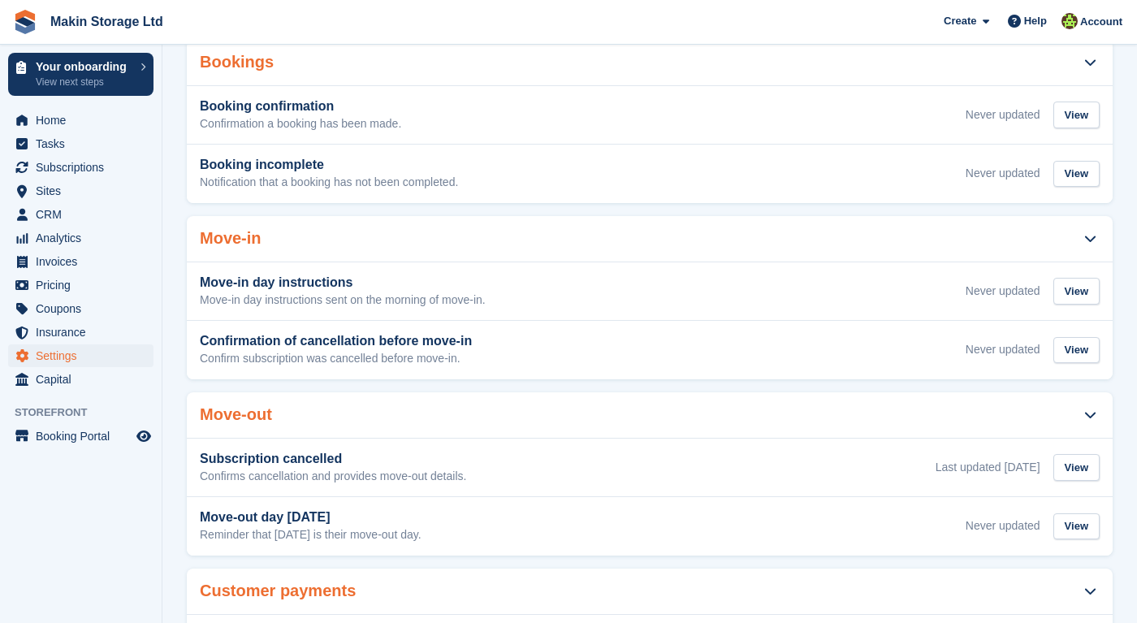
scroll to position [283, 0]
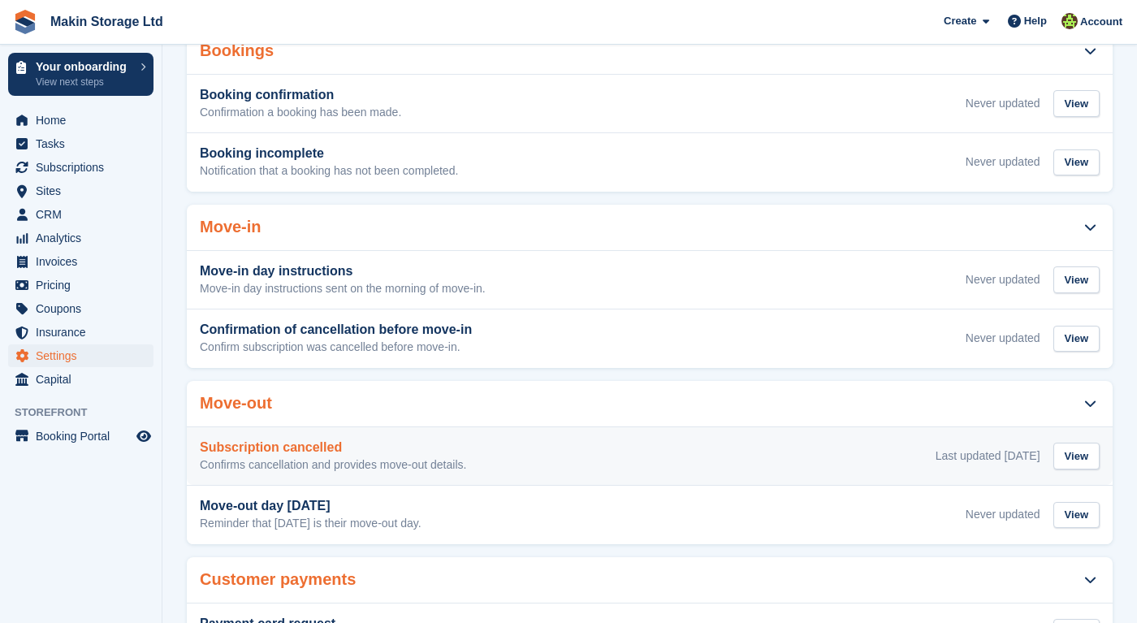
click at [501, 464] on div "Subscription cancelled Confirms cancellation and provides move-out details. Las…" at bounding box center [650, 456] width 900 height 32
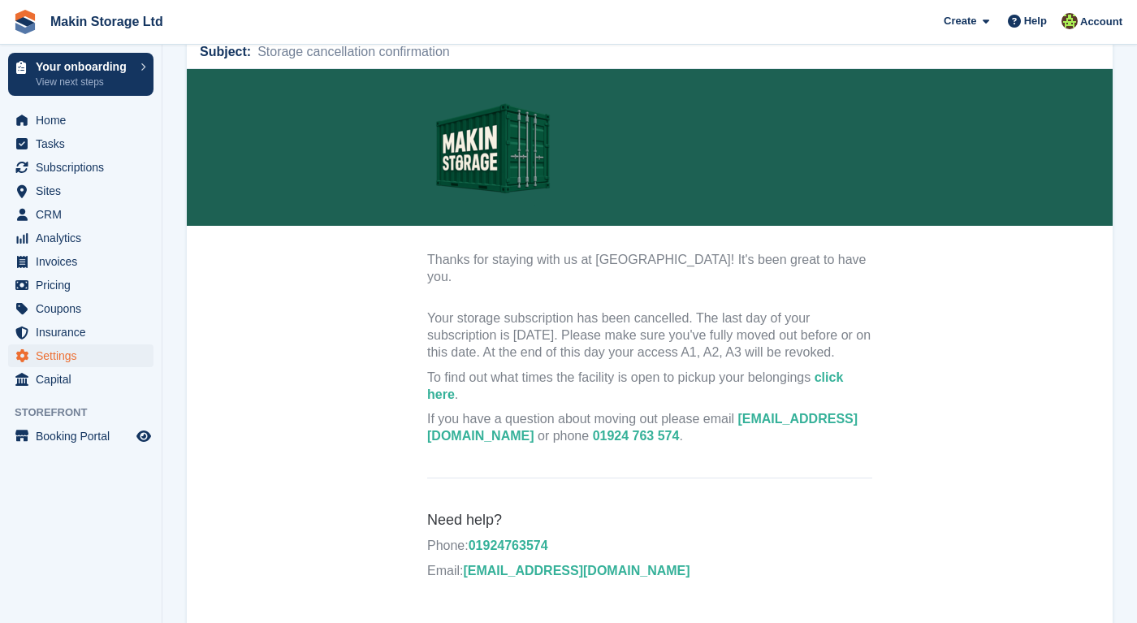
scroll to position [228, 0]
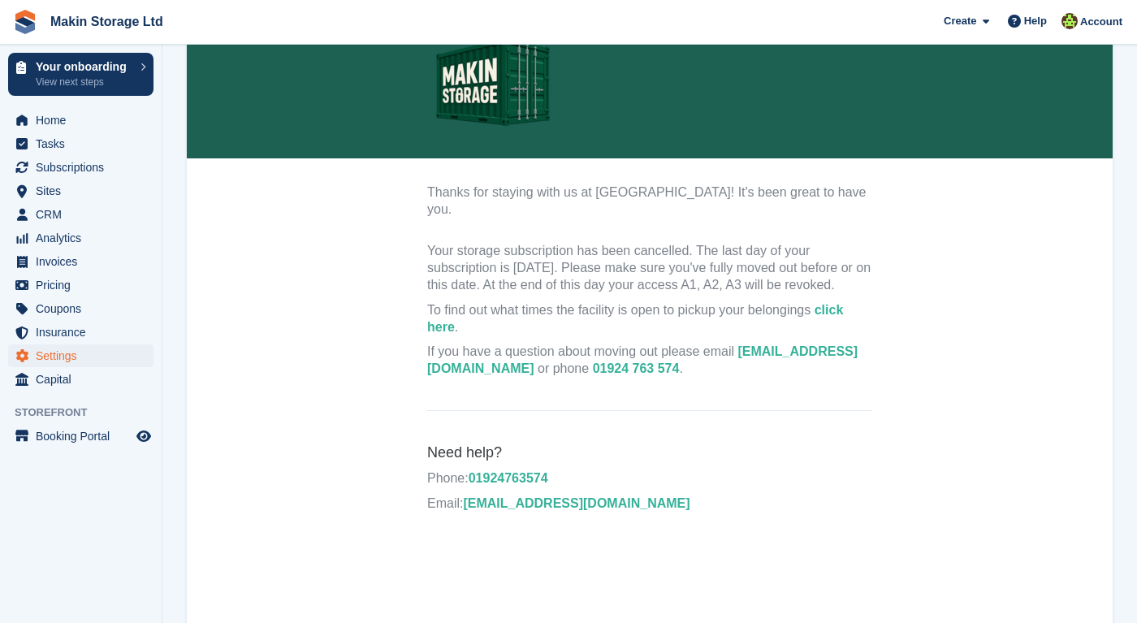
click at [366, 201] on center "Thanks for staying with us at [GEOGRAPHIC_DATA]! It's been great to have you. Y…" at bounding box center [650, 268] width 926 height 532
click at [443, 318] on link "click here" at bounding box center [635, 318] width 416 height 31
